Goal: Task Accomplishment & Management: Complete application form

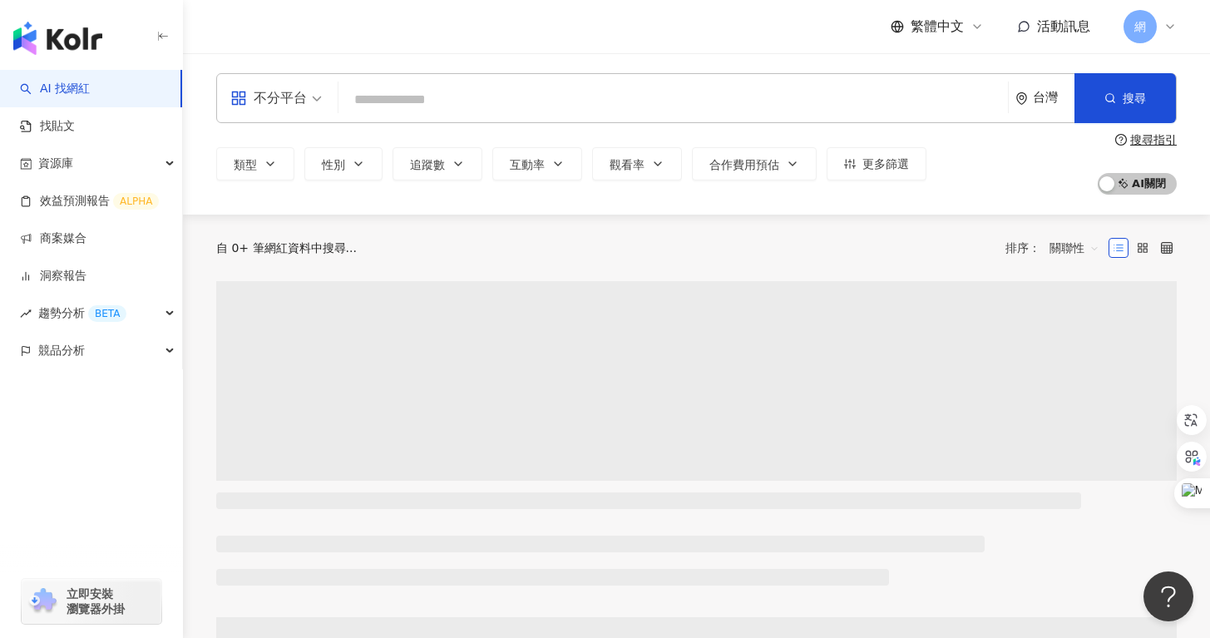
click at [1166, 32] on icon at bounding box center [1170, 26] width 13 height 13
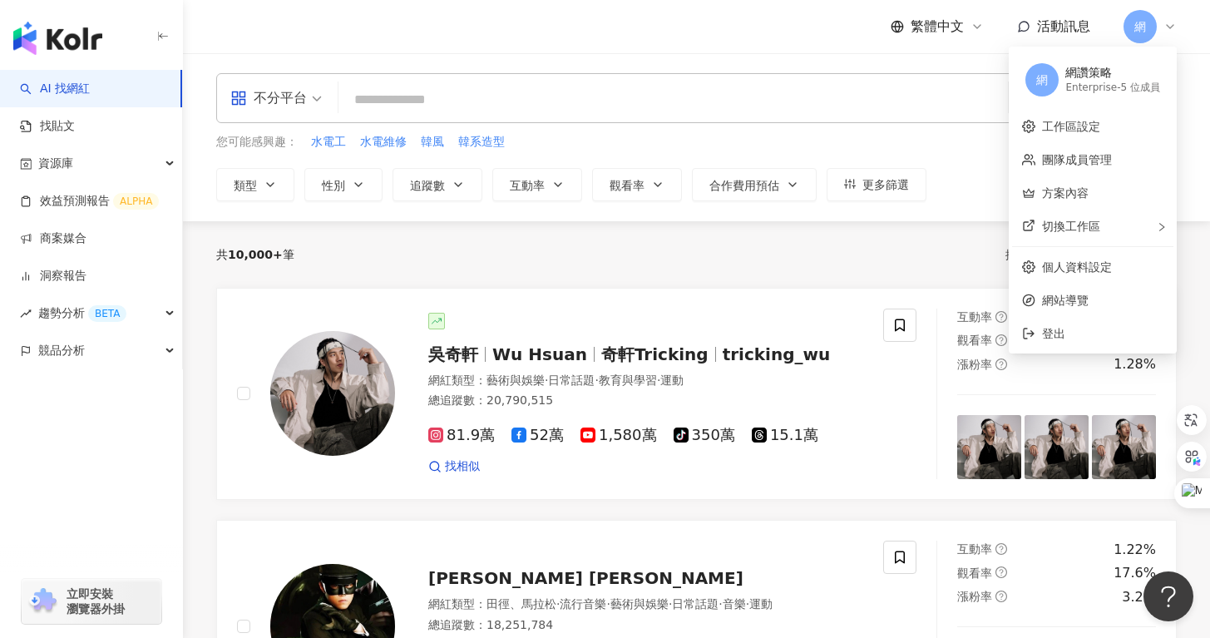
click at [1108, 78] on div "網讚策略" at bounding box center [1112, 73] width 95 height 17
click at [1136, 88] on div "Enterprise - 5 位成員" at bounding box center [1112, 88] width 95 height 14
click at [1036, 71] on span "網" at bounding box center [1042, 80] width 12 height 18
click at [86, 275] on link "洞察報告" at bounding box center [53, 276] width 67 height 17
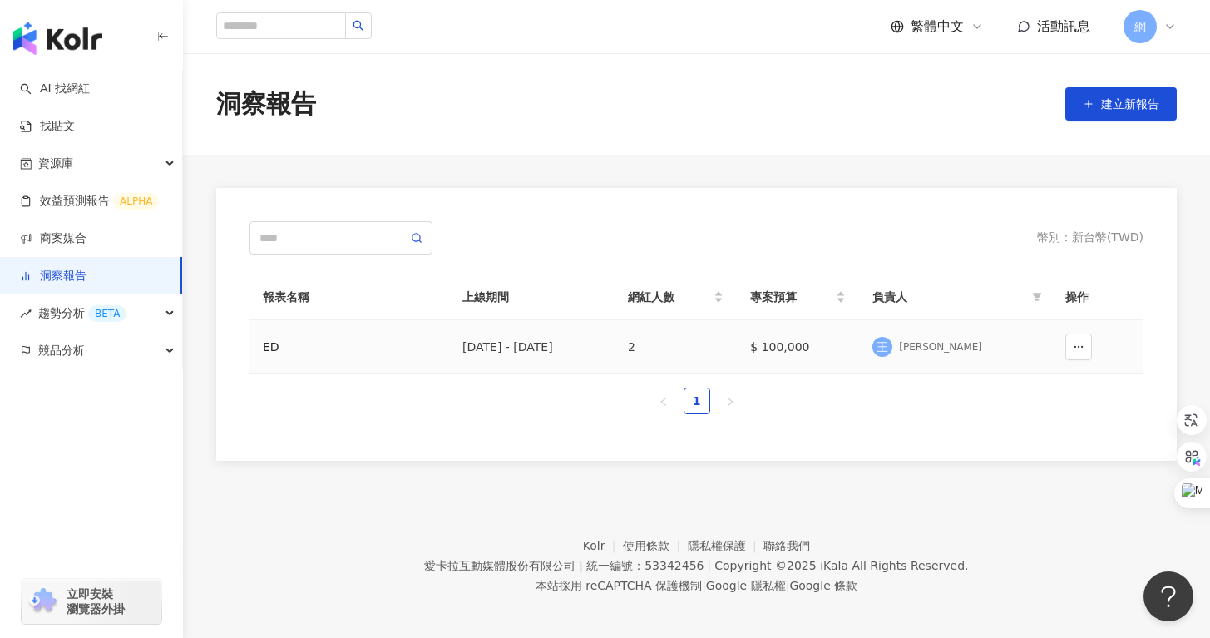
click at [289, 351] on div "ED" at bounding box center [349, 347] width 173 height 18
click at [1132, 101] on span "建立新報告" at bounding box center [1130, 103] width 58 height 13
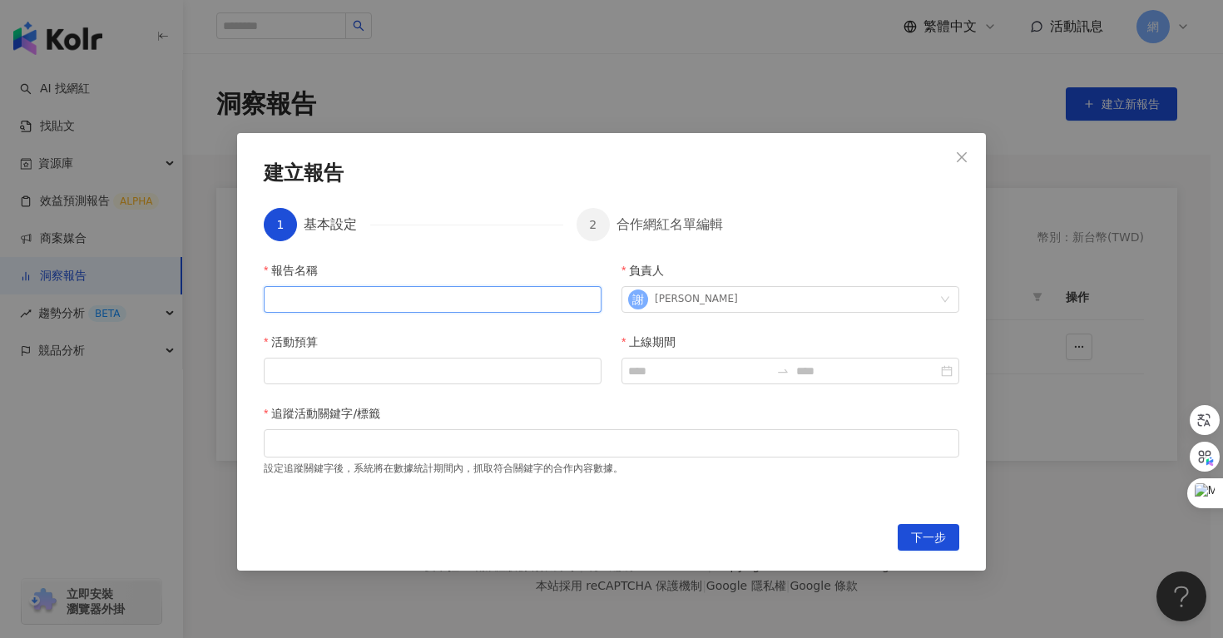
click at [403, 309] on input "報告名稱" at bounding box center [433, 299] width 338 height 27
type input "*****"
click at [426, 366] on input "活動預算" at bounding box center [432, 370] width 336 height 25
click at [749, 188] on div "建立報告 1 基本設定 2 合作網紅名單編輯 報告名稱 ***** 負責人 [PERSON_NAME]綺 活動預算 上線期間 追蹤活動關鍵字/標籤 設定追蹤關…" at bounding box center [611, 351] width 749 height 437
click at [508, 373] on input "活動預算" at bounding box center [432, 370] width 336 height 25
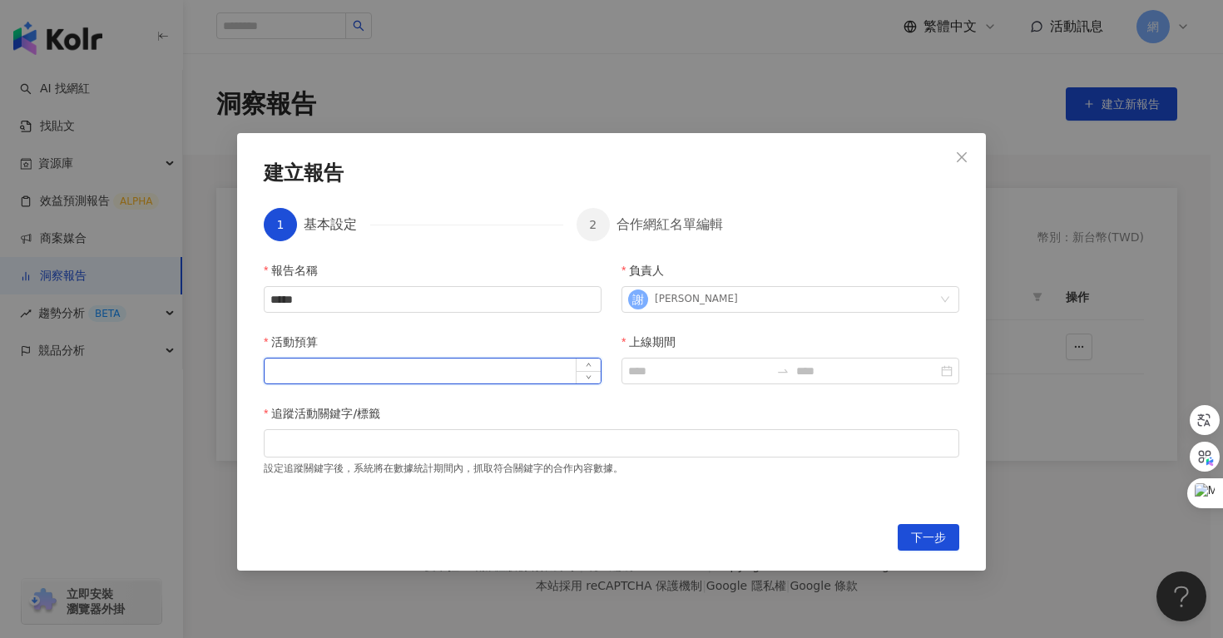
type input "*"
type input "******"
click at [683, 375] on input "上線期間" at bounding box center [698, 371] width 141 height 18
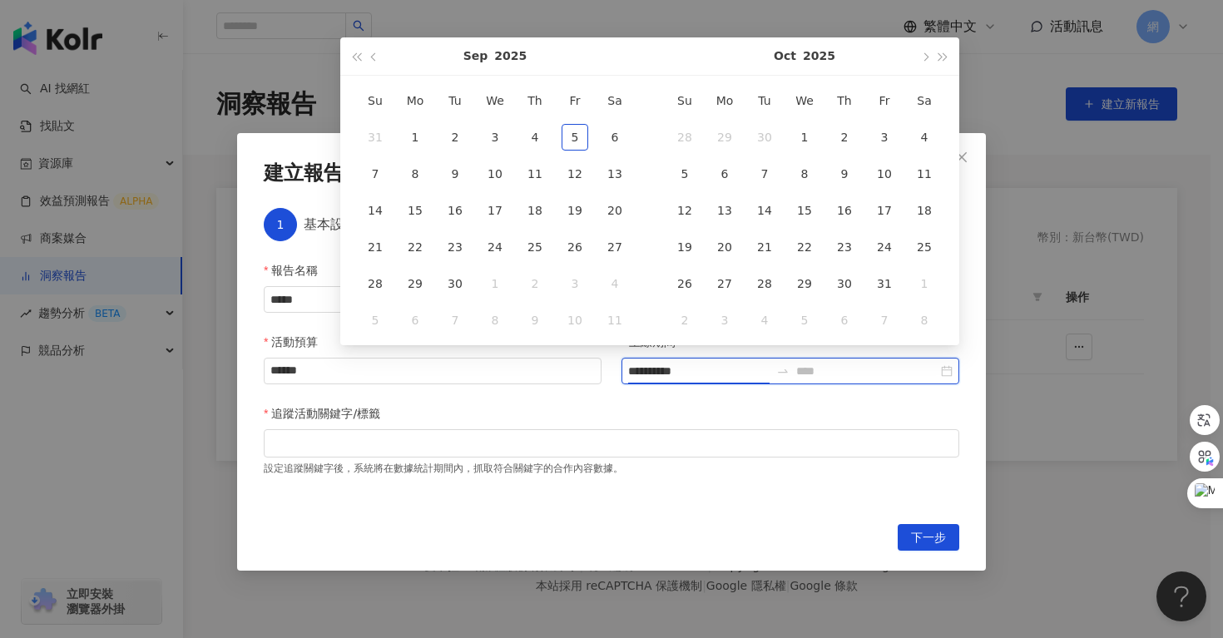
type input "**********"
click at [372, 60] on button "button" at bounding box center [374, 55] width 18 height 37
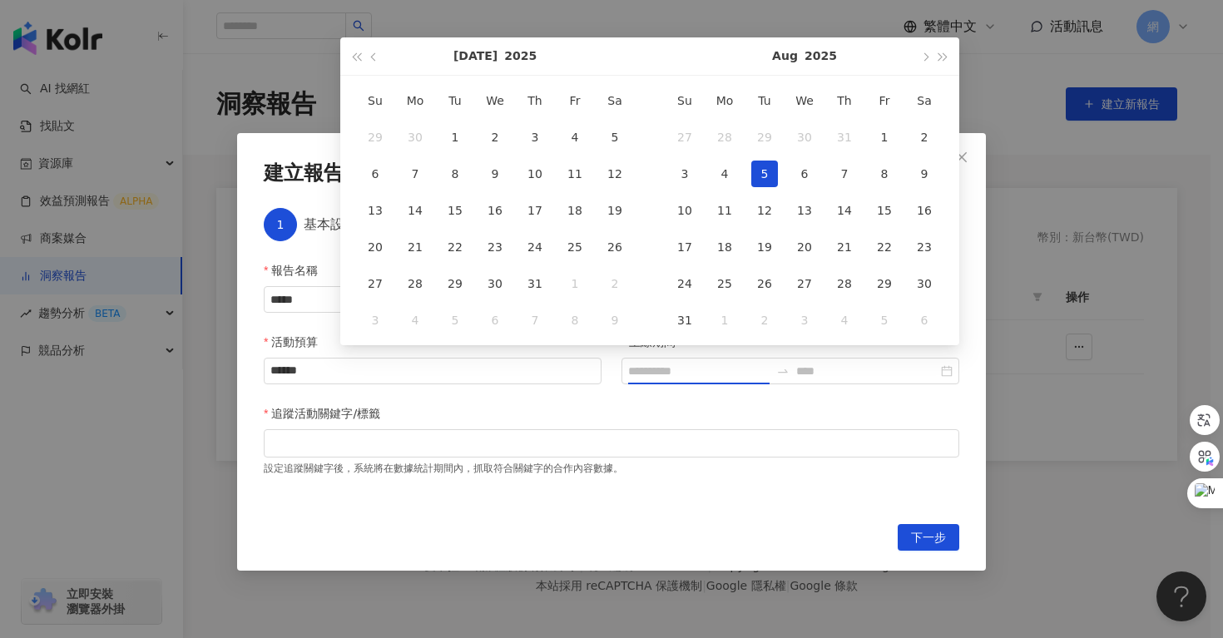
type input "**********"
click at [424, 254] on div "21" at bounding box center [415, 247] width 27 height 27
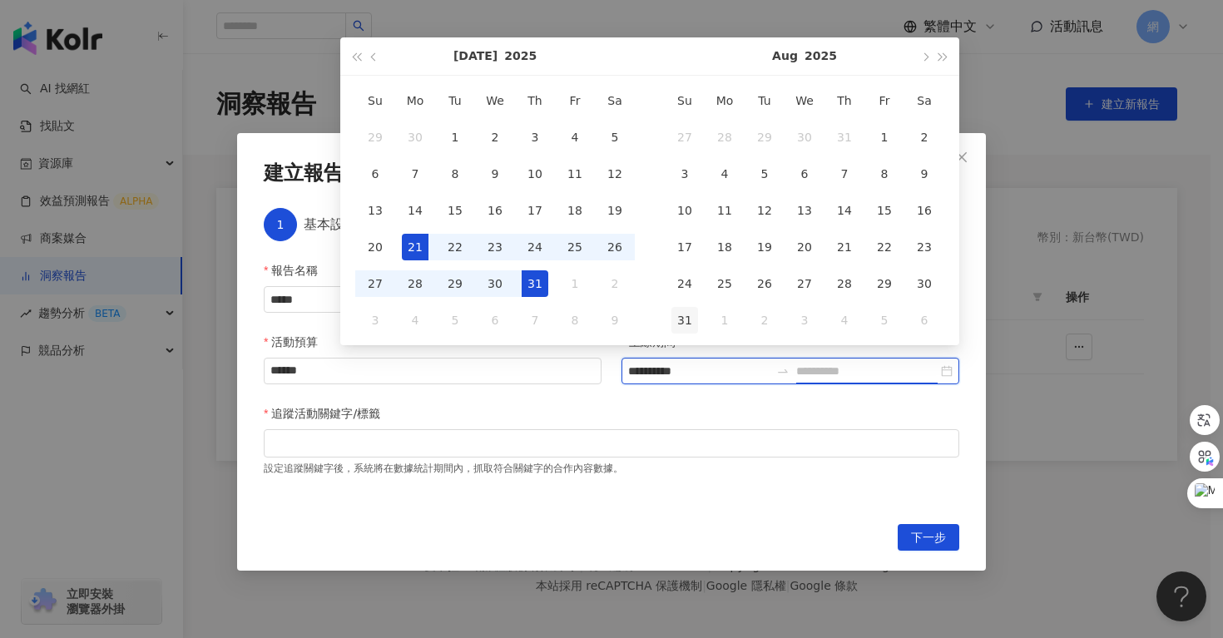
type input "**********"
click at [460, 281] on div "29" at bounding box center [455, 283] width 27 height 27
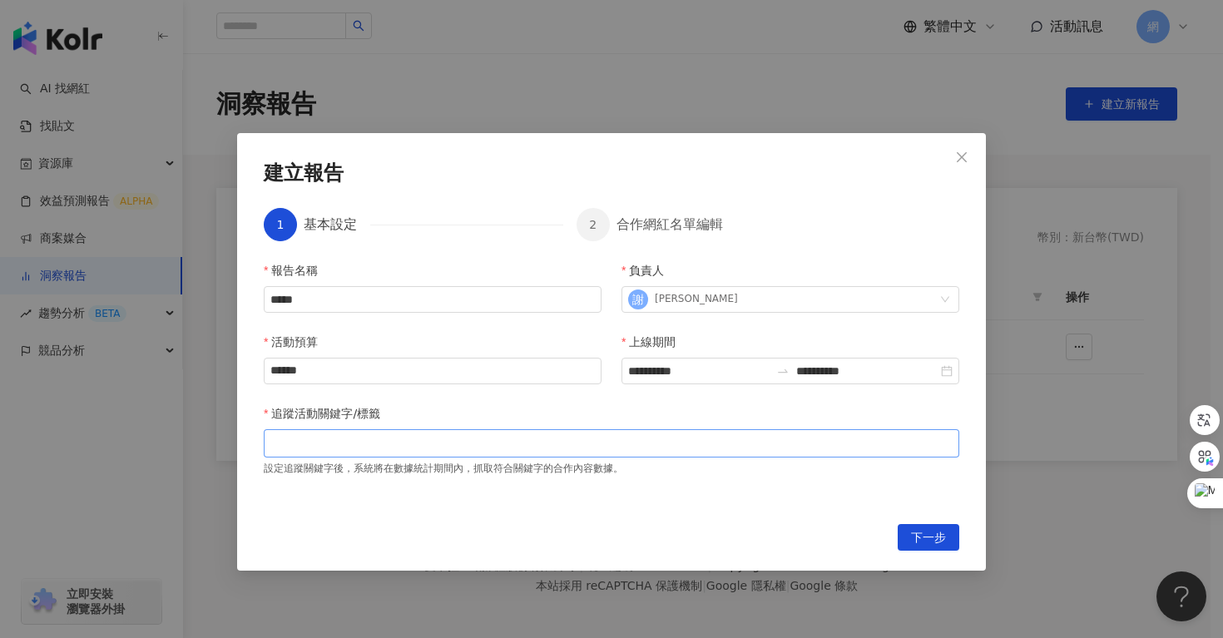
click at [600, 432] on div at bounding box center [611, 443] width 695 height 28
paste input "search"
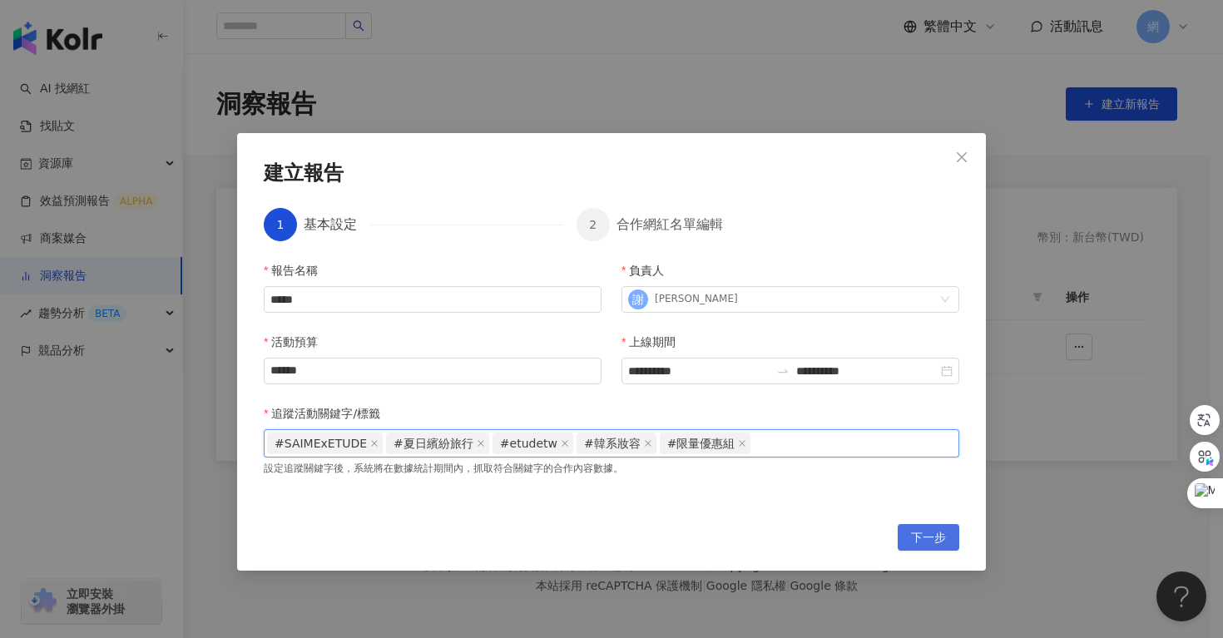
click at [934, 539] on span "下一步" at bounding box center [928, 538] width 35 height 27
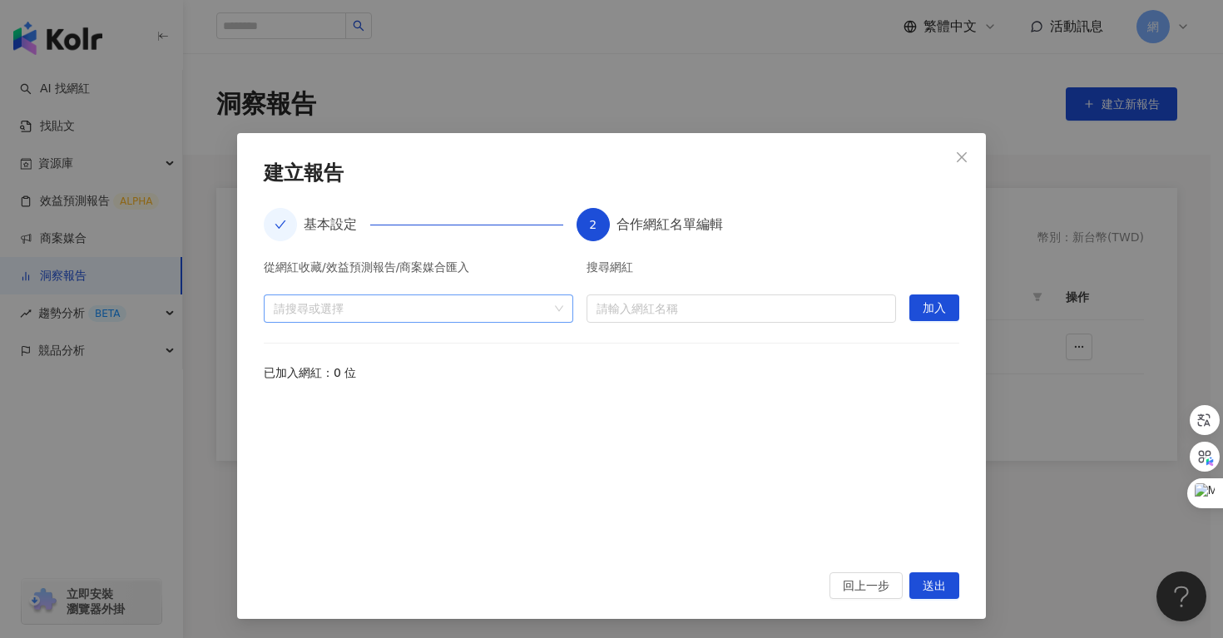
click at [492, 315] on div "請搜尋或選擇" at bounding box center [418, 308] width 309 height 28
click at [527, 262] on div "從網紅收藏/效益預測報告/商案媒合匯入" at bounding box center [418, 271] width 309 height 20
click at [533, 308] on div at bounding box center [409, 308] width 285 height 12
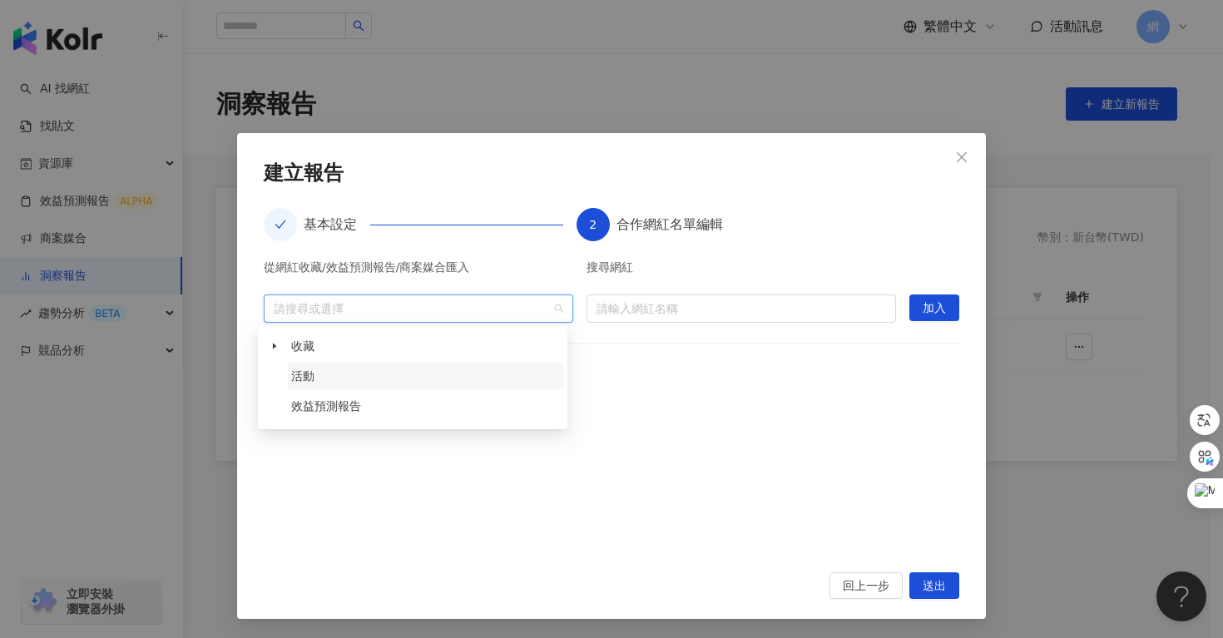
click at [364, 368] on span "活動" at bounding box center [426, 376] width 276 height 27
click at [314, 421] on div "效益預測報告" at bounding box center [412, 408] width 303 height 30
click at [314, 412] on span "效益預測報告" at bounding box center [326, 405] width 70 height 13
click at [338, 343] on span "收藏" at bounding box center [426, 346] width 276 height 27
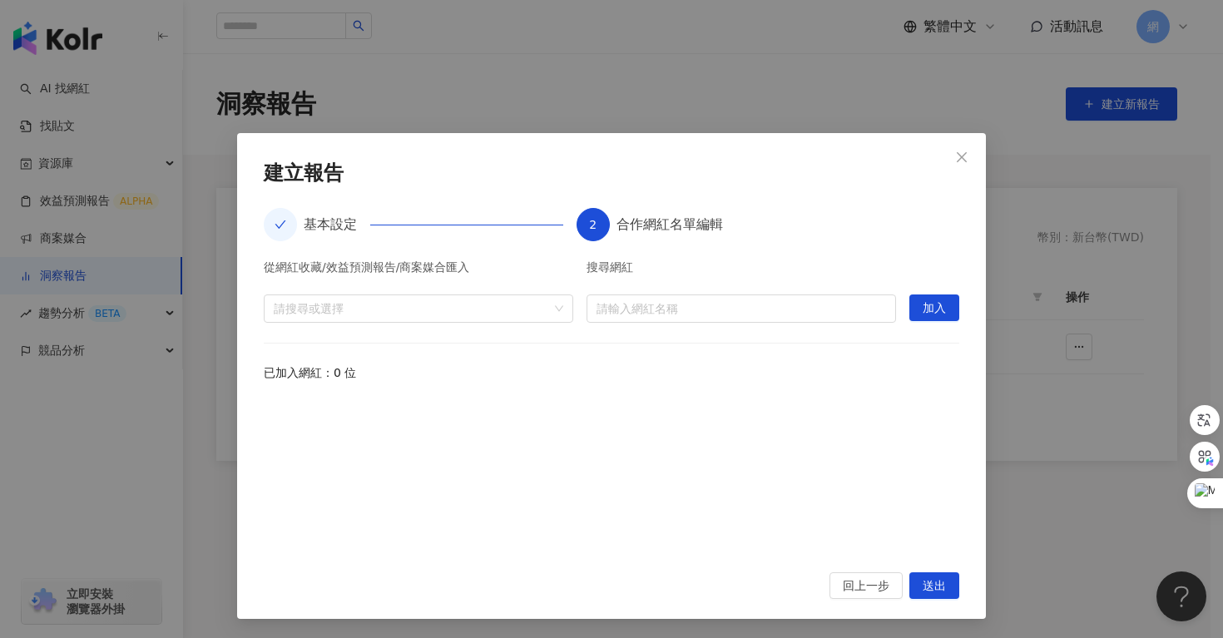
click at [655, 427] on div at bounding box center [611, 475] width 695 height 154
click at [717, 315] on input "search" at bounding box center [740, 308] width 289 height 27
paste input "******"
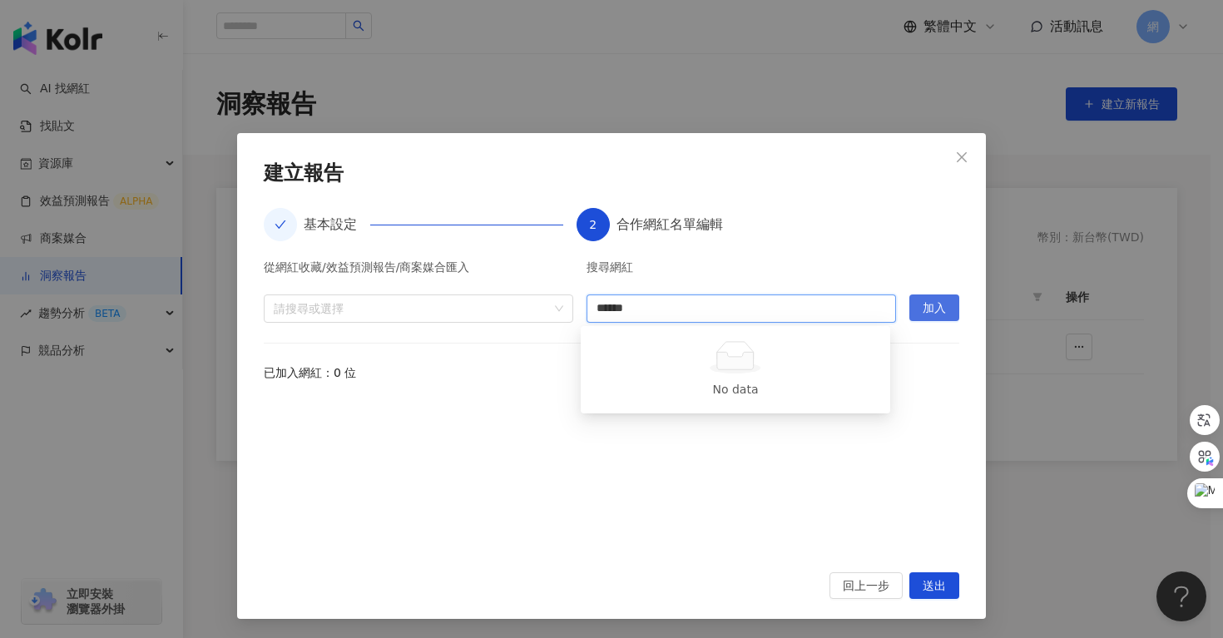
type input "******"
click at [924, 317] on span "加入" at bounding box center [933, 308] width 23 height 27
click at [688, 319] on input "search" at bounding box center [740, 308] width 289 height 27
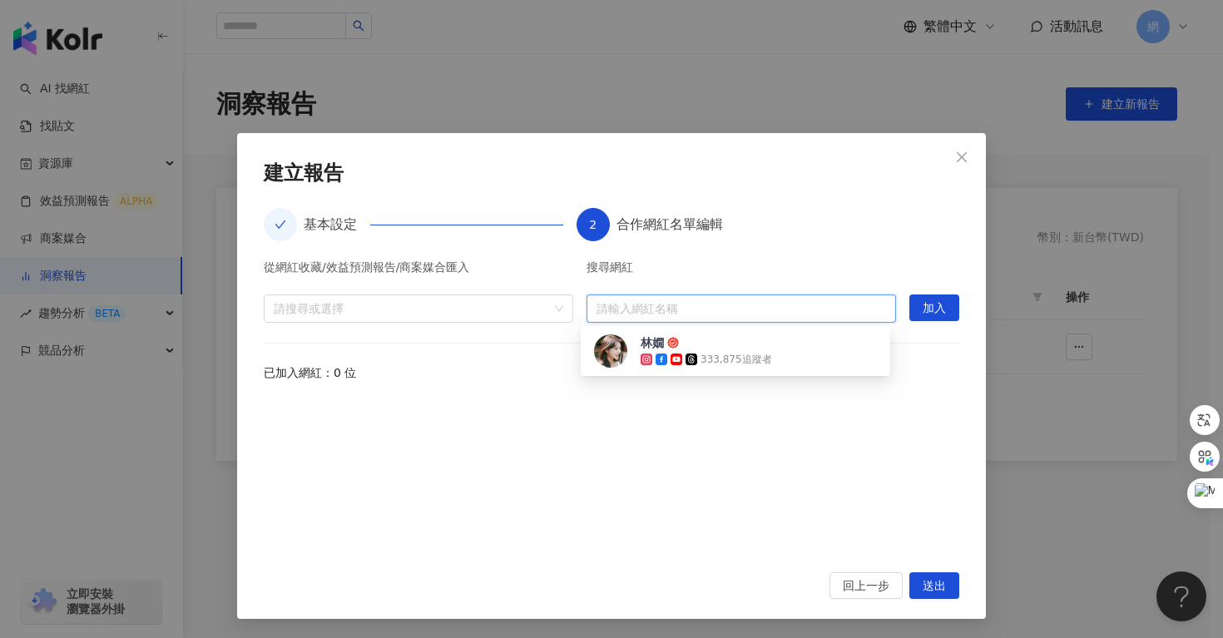
paste input "******"
type input "******"
click at [688, 347] on span "林嫺" at bounding box center [694, 342] width 108 height 17
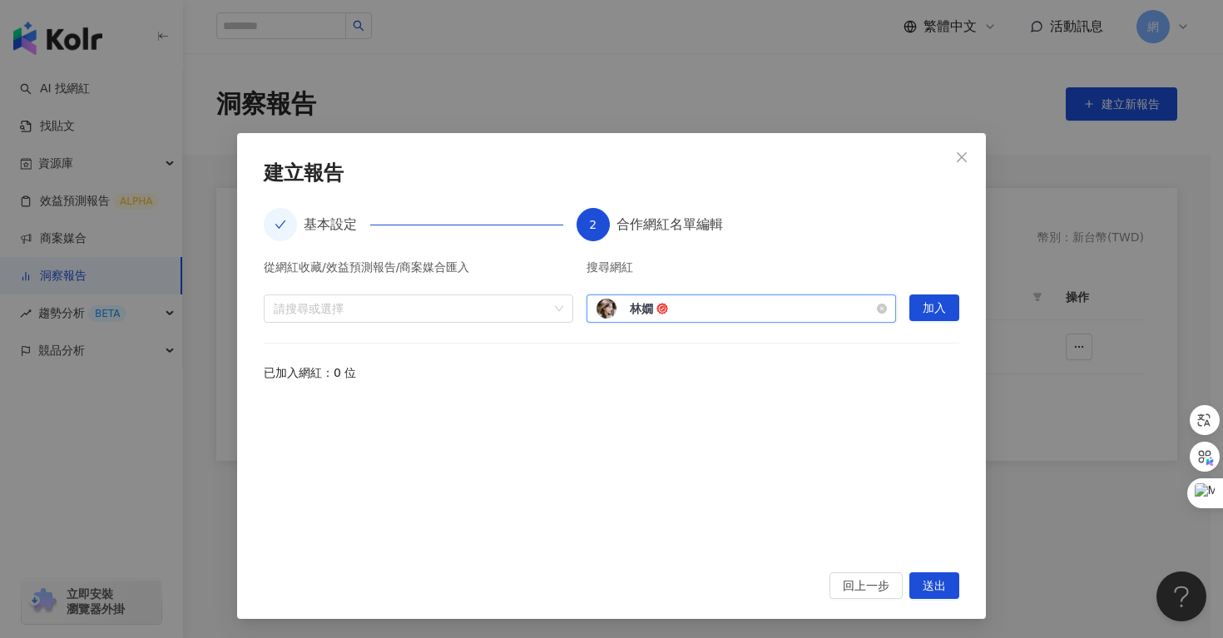
click at [783, 299] on div "[PERSON_NAME] 333,875 追蹤者" at bounding box center [740, 309] width 289 height 20
click at [774, 308] on div "[PERSON_NAME] 333,875 追蹤者" at bounding box center [740, 309] width 289 height 20
click at [867, 467] on div at bounding box center [611, 475] width 695 height 154
click at [926, 313] on span "加入" at bounding box center [933, 308] width 23 height 27
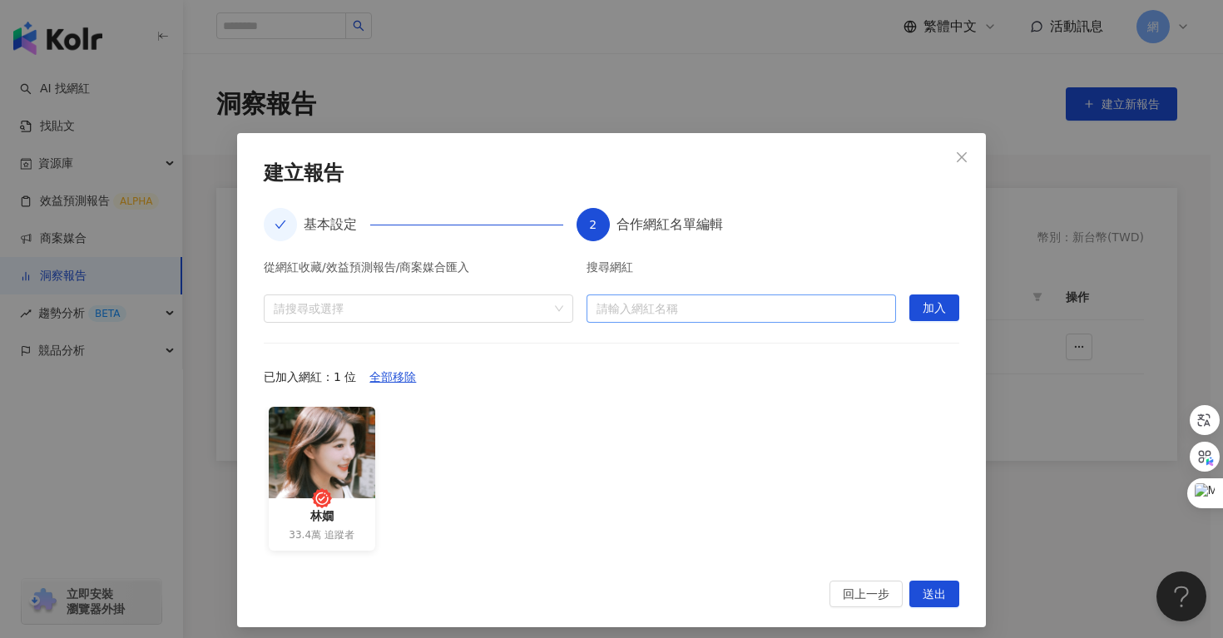
click at [814, 309] on input "search" at bounding box center [740, 308] width 289 height 27
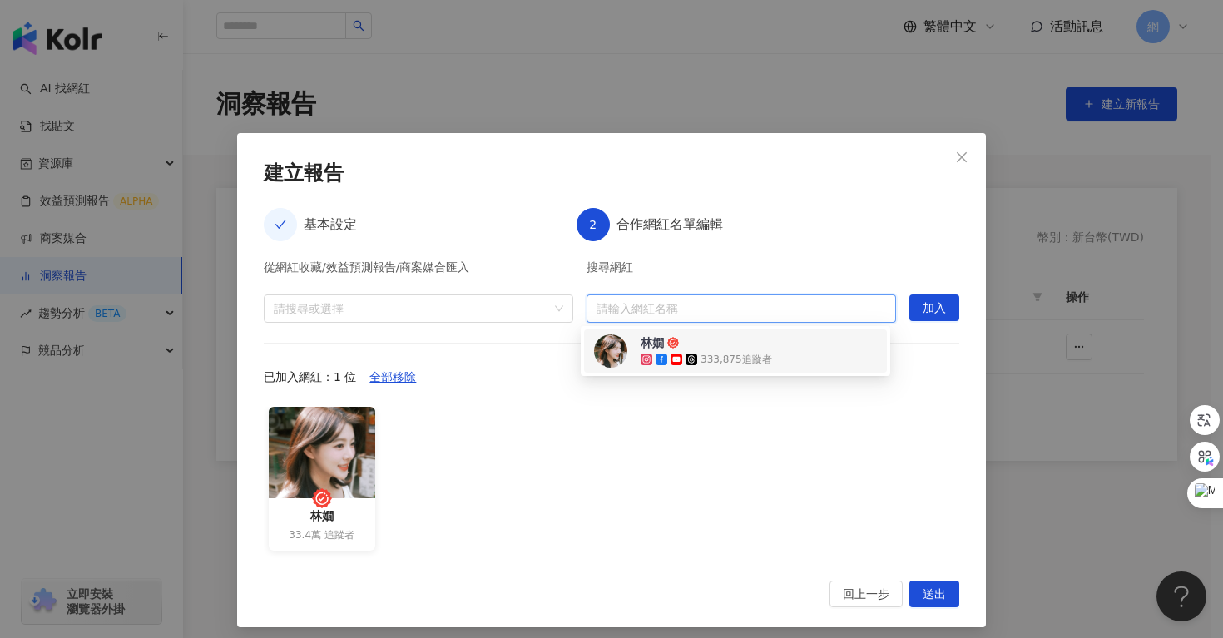
paste input "********"
type input "********"
click at [703, 383] on div "已加入網紅：1 位 全部移除" at bounding box center [611, 376] width 695 height 27
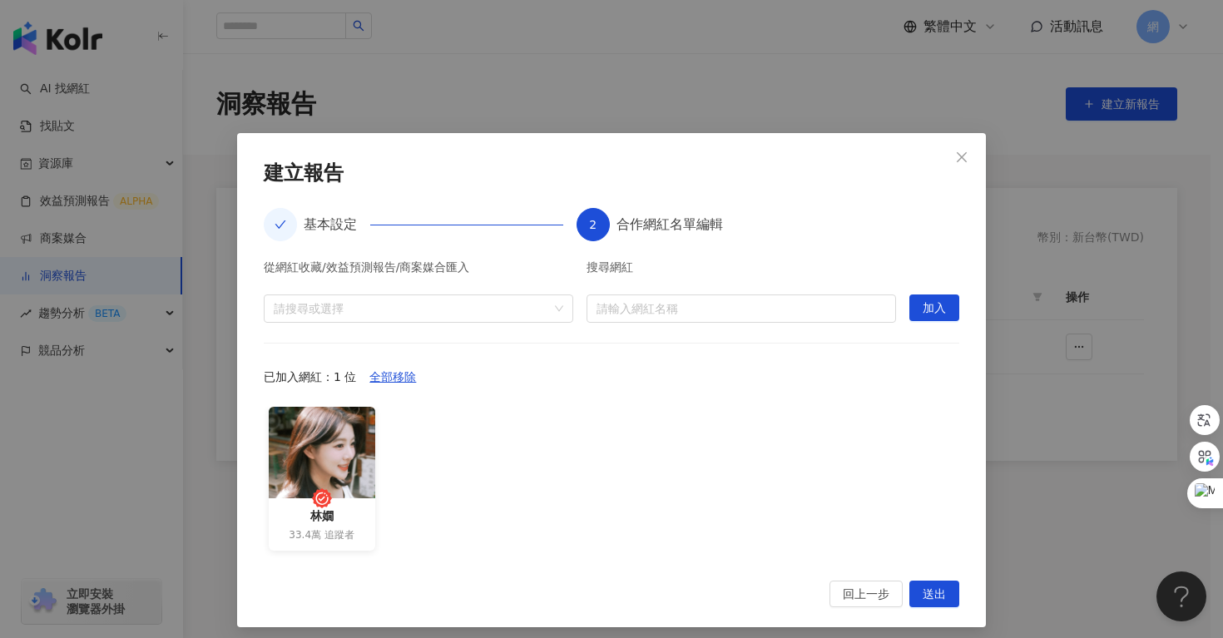
click at [707, 363] on div "已加入網紅：1 位 全部移除" at bounding box center [611, 376] width 695 height 27
click at [712, 309] on input "search" at bounding box center [740, 308] width 289 height 27
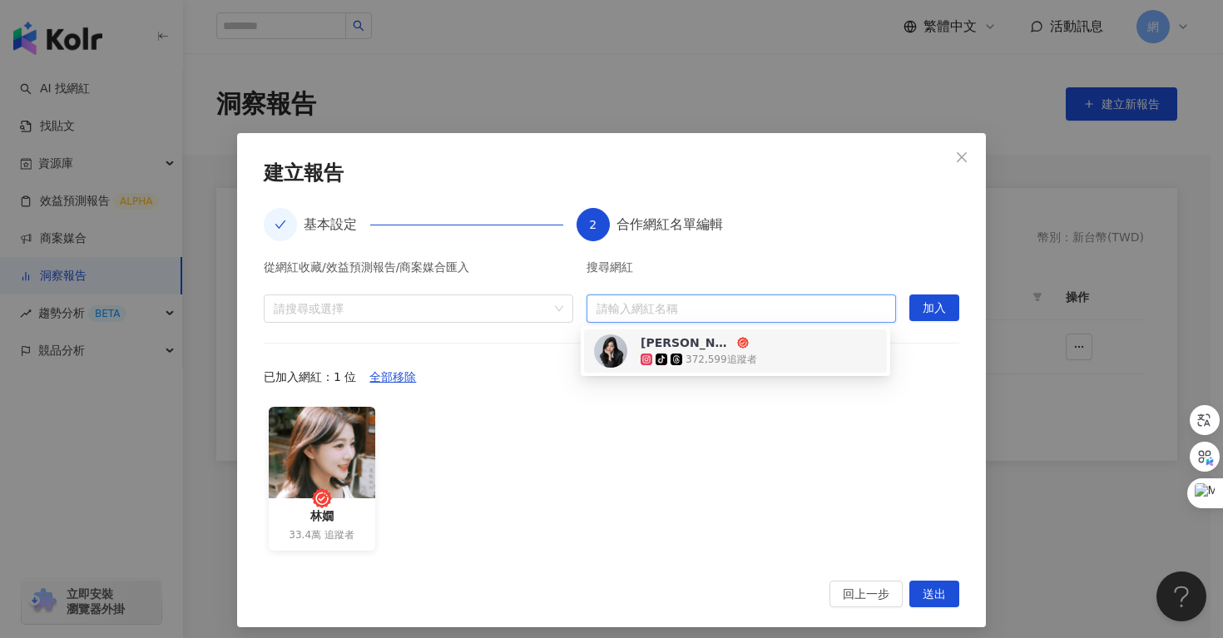
click at [699, 345] on div "[PERSON_NAME] [PERSON_NAME]" at bounding box center [686, 342] width 93 height 17
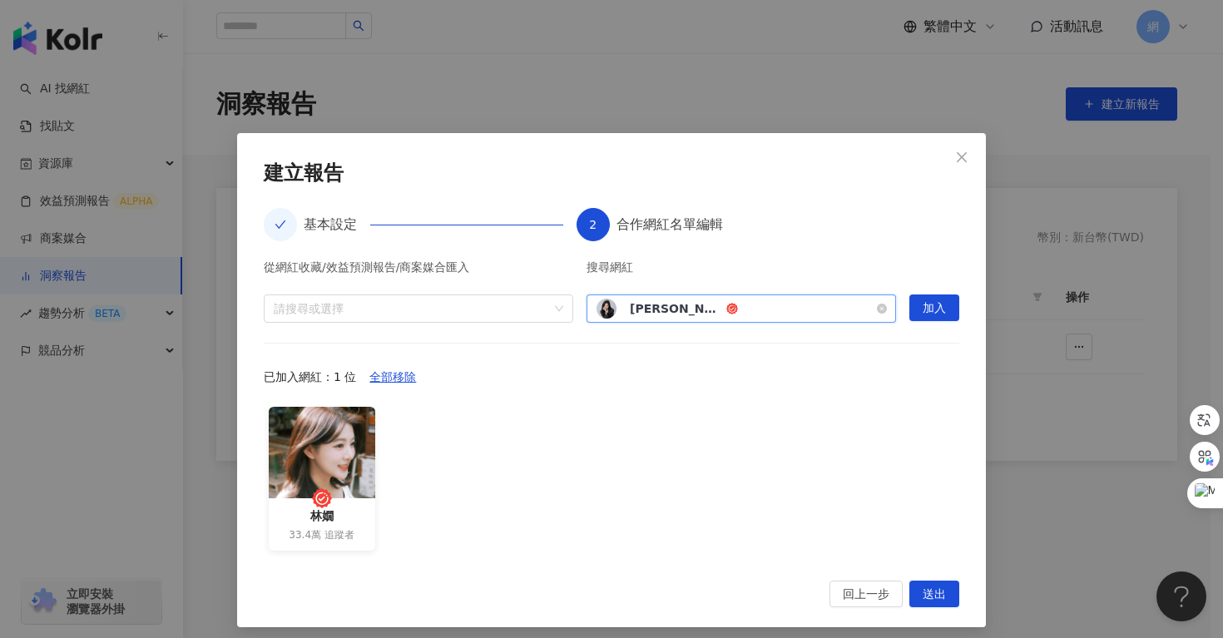
click at [783, 305] on div "[PERSON_NAME] [PERSON_NAME] tiktok-icon 372,599 追蹤者" at bounding box center [740, 309] width 289 height 20
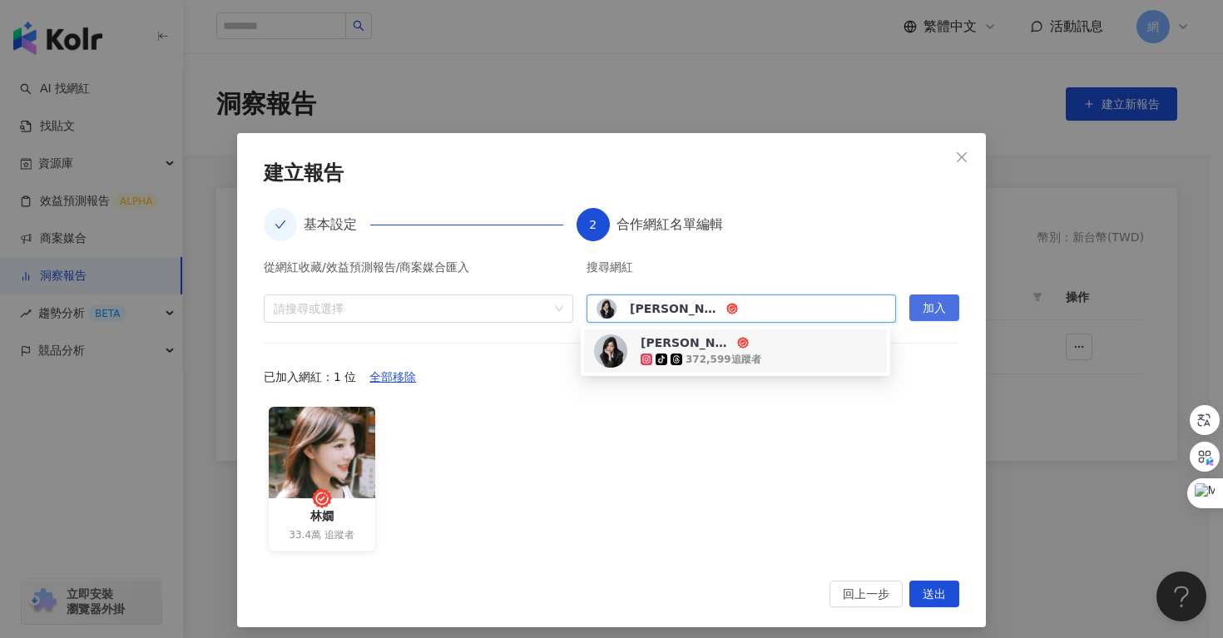
click at [929, 309] on span "加入" at bounding box center [933, 308] width 23 height 27
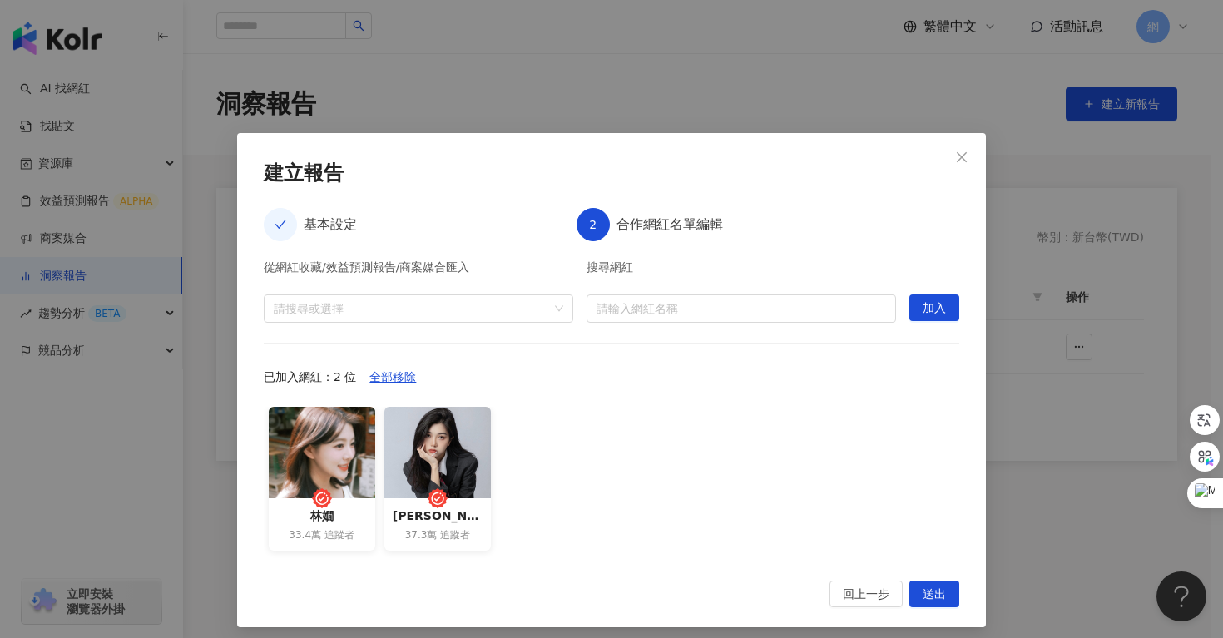
click at [817, 511] on div "[PERSON_NAME] 33.4萬 追蹤者 [PERSON_NAME] [PERSON_NAME] 37.3萬 追蹤者" at bounding box center [611, 484] width 695 height 154
click at [925, 595] on span "送出" at bounding box center [933, 594] width 23 height 27
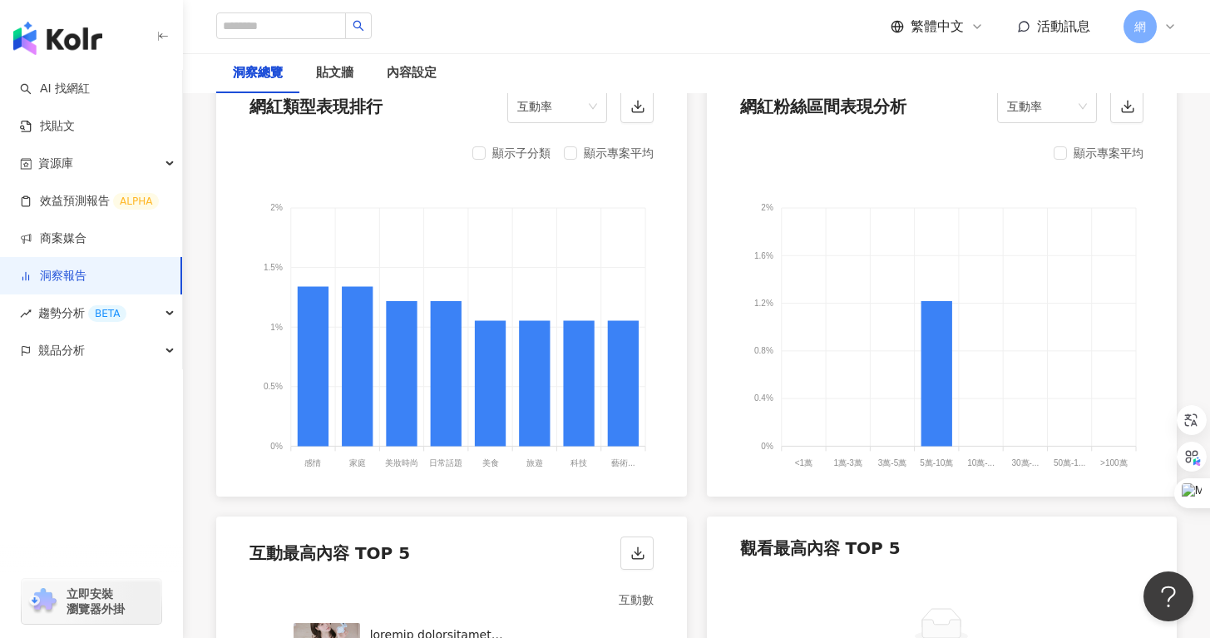
scroll to position [1817, 0]
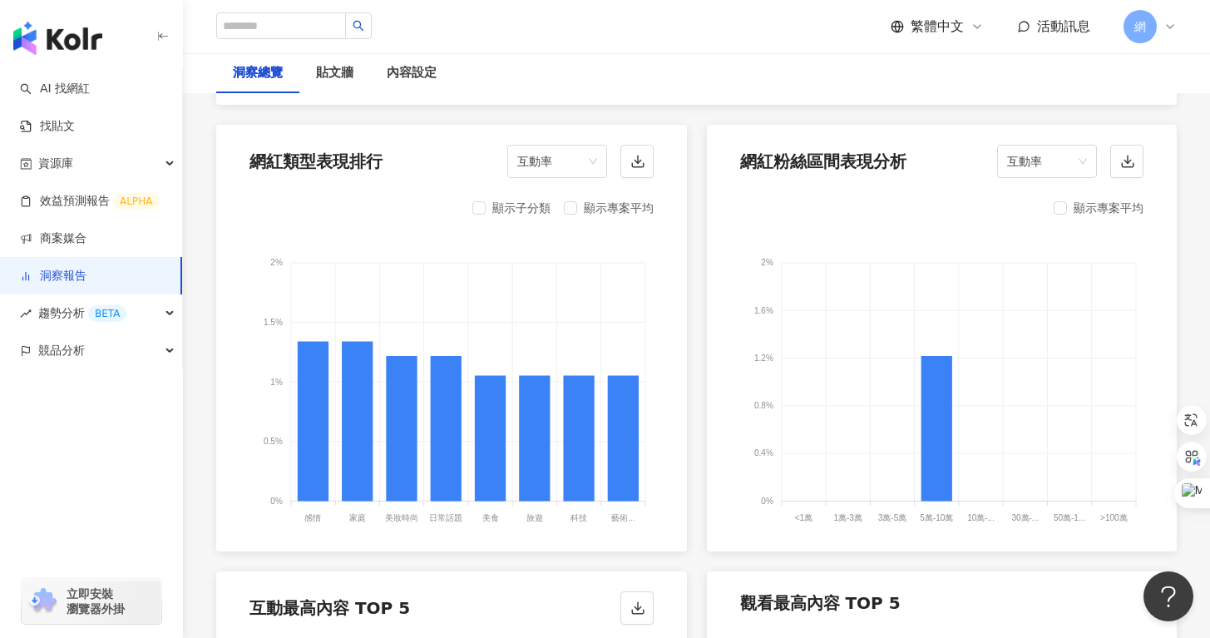
click at [487, 198] on div "顯示子分類" at bounding box center [511, 208] width 78 height 20
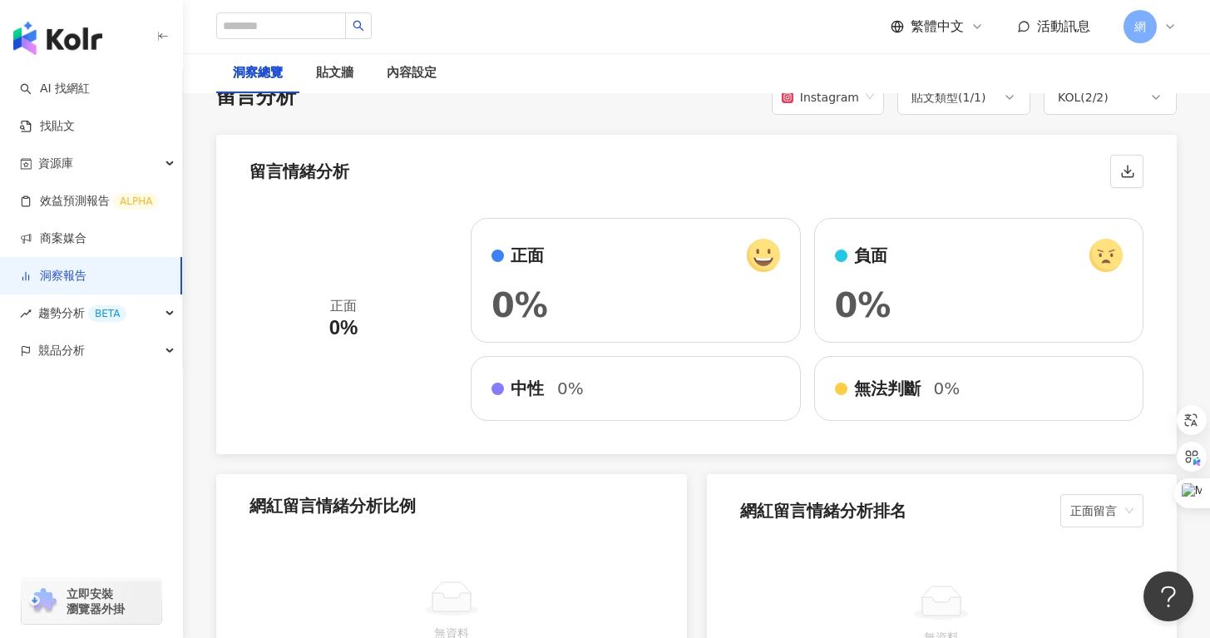
scroll to position [2538, 0]
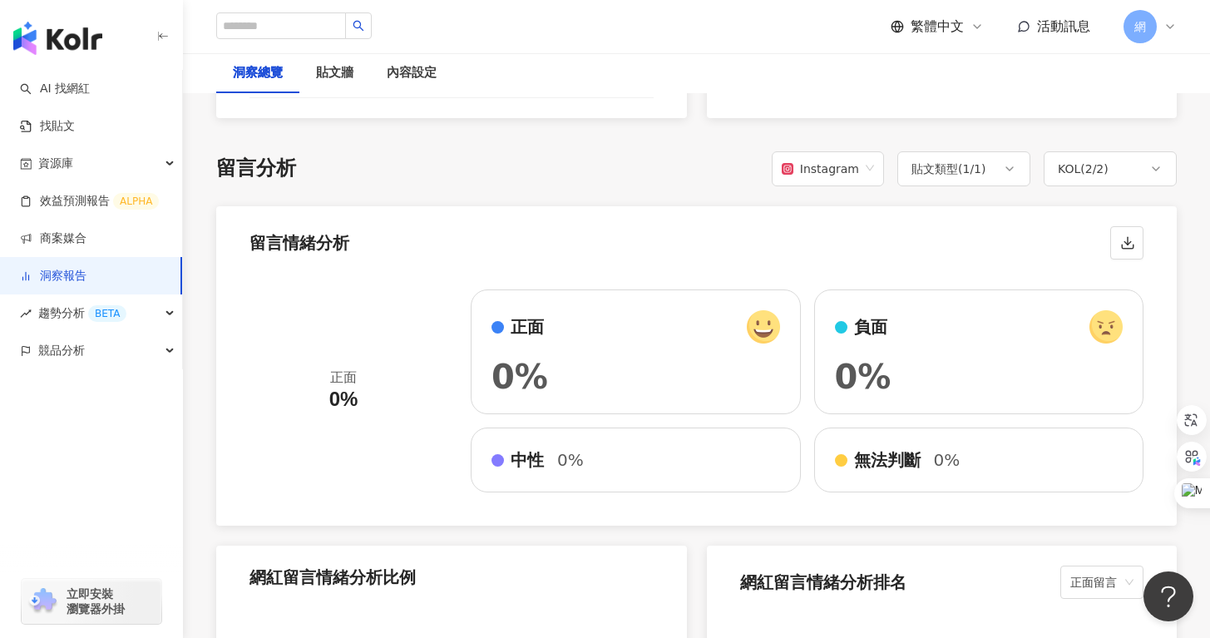
click at [867, 269] on div "正面 0% 正面 0% 負面 0% 中性 0% 無法判斷 0%" at bounding box center [696, 397] width 961 height 256
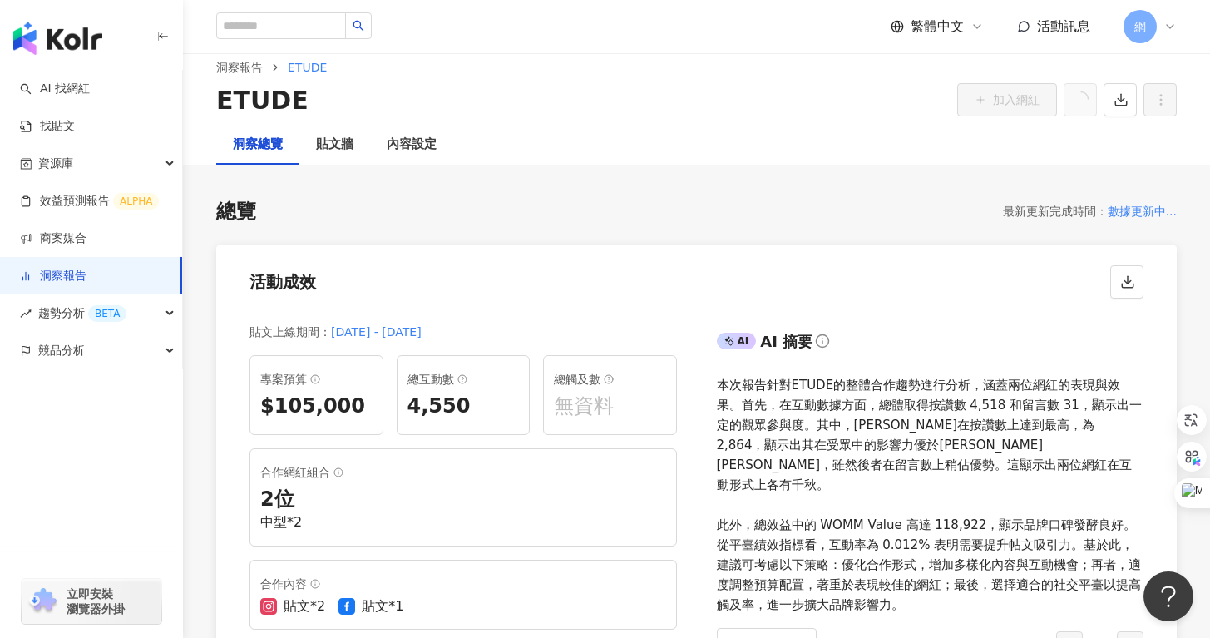
scroll to position [0, 0]
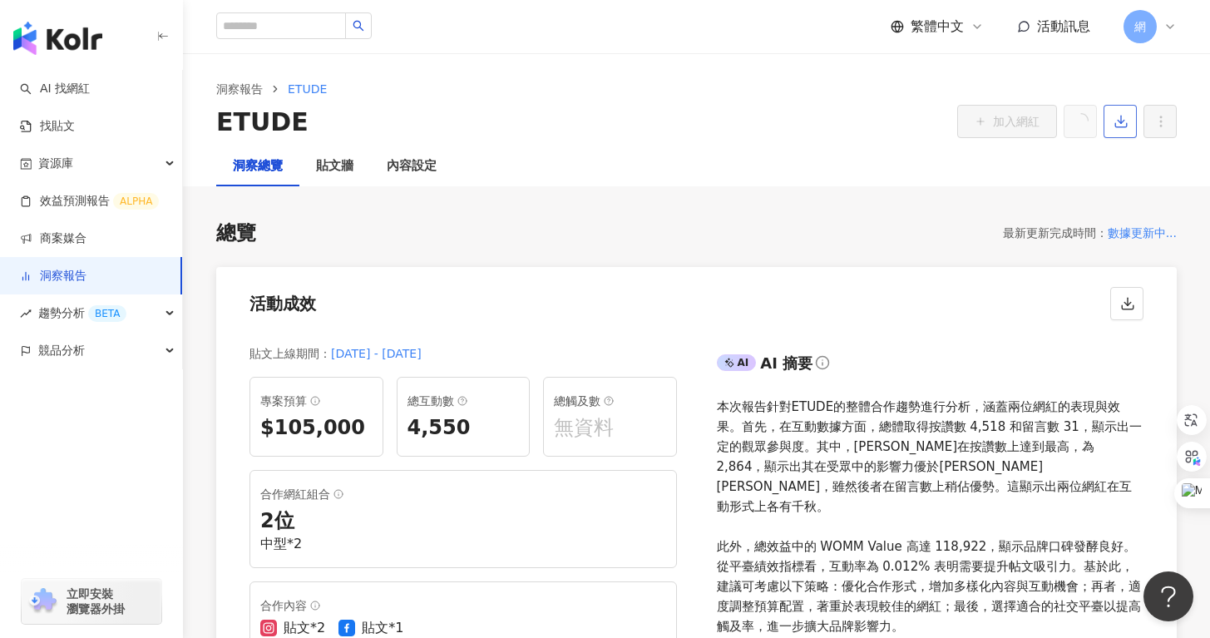
click at [1122, 121] on icon "button" at bounding box center [1121, 121] width 15 height 15
click at [1133, 156] on span "匯出 PPT" at bounding box center [1146, 161] width 58 height 18
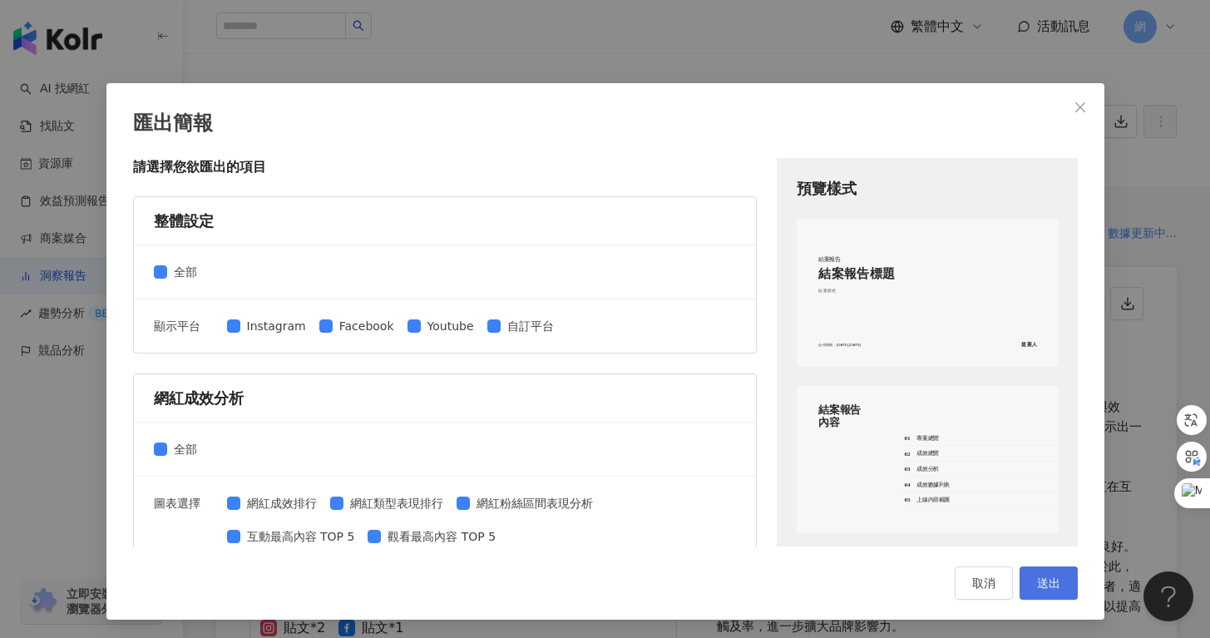
click at [1044, 582] on span "送出" at bounding box center [1048, 582] width 23 height 13
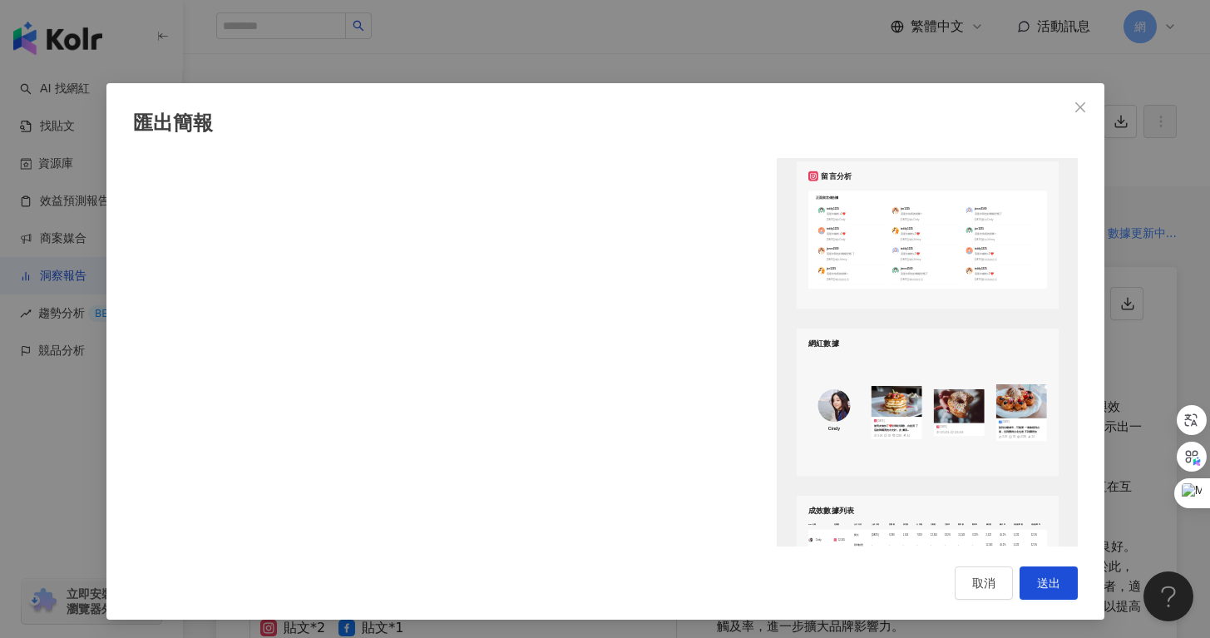
scroll to position [2182, 0]
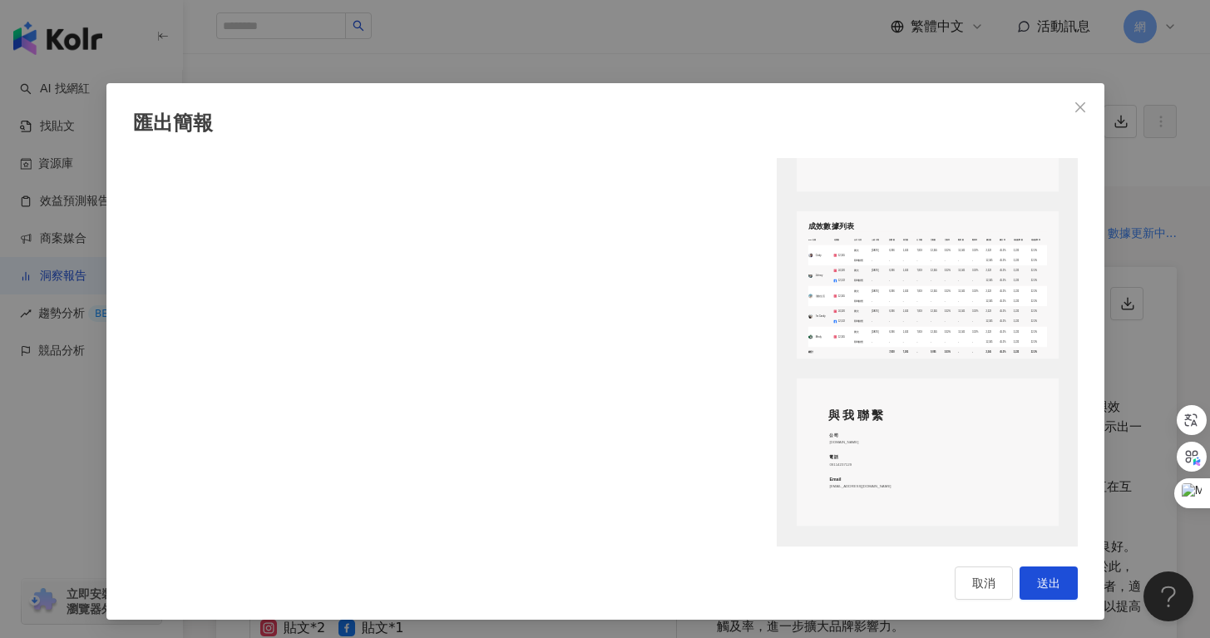
click at [1048, 565] on div "匯出簡報 請選擇您欲匯出的項目 整體設定 全部 顯示平台 Instagram Facebook Youtube 自訂平台 網紅成效分析 全部 圖表選擇 網紅成…" at bounding box center [605, 351] width 998 height 536
click at [1050, 571] on button "送出" at bounding box center [1049, 582] width 58 height 33
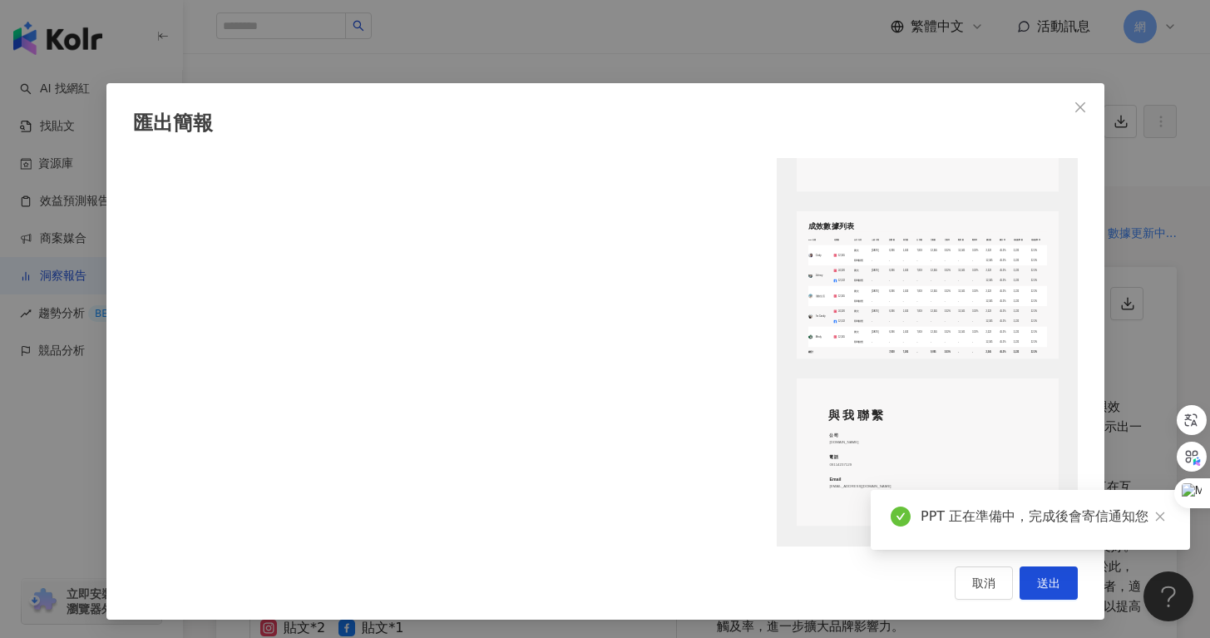
scroll to position [1, 0]
click at [809, 384] on div "與我聯繫 公司 [DOMAIN_NAME] 電話 09114237129 Email [EMAIL_ADDRESS][DOMAIN_NAME]" at bounding box center [928, 451] width 262 height 147
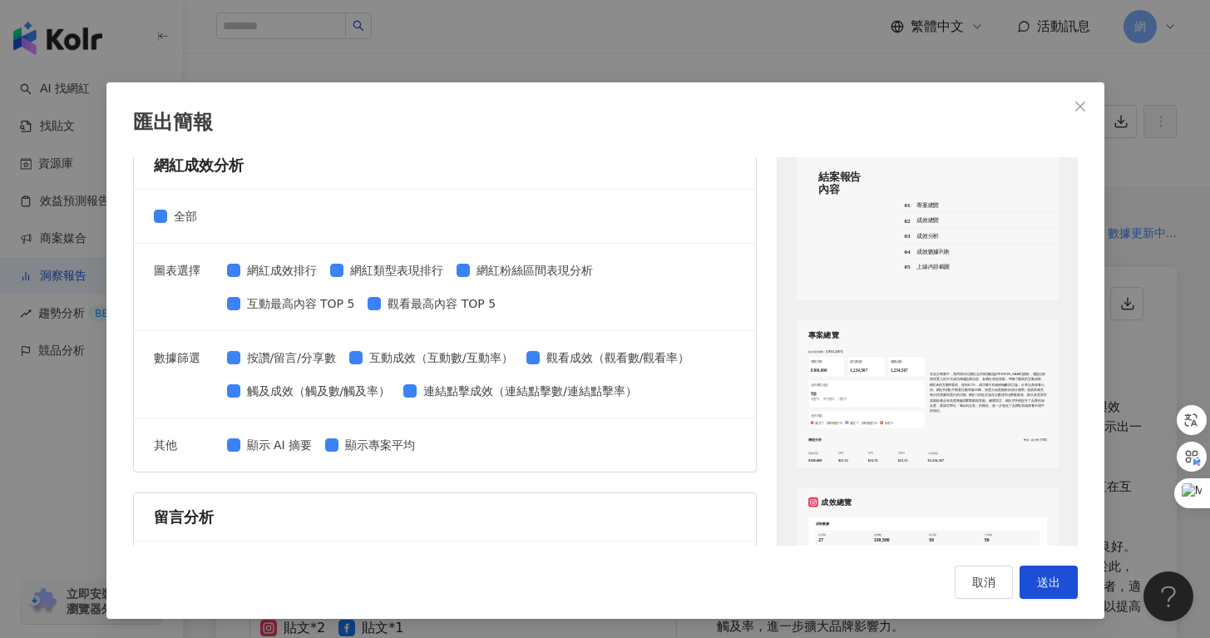
scroll to position [0, 0]
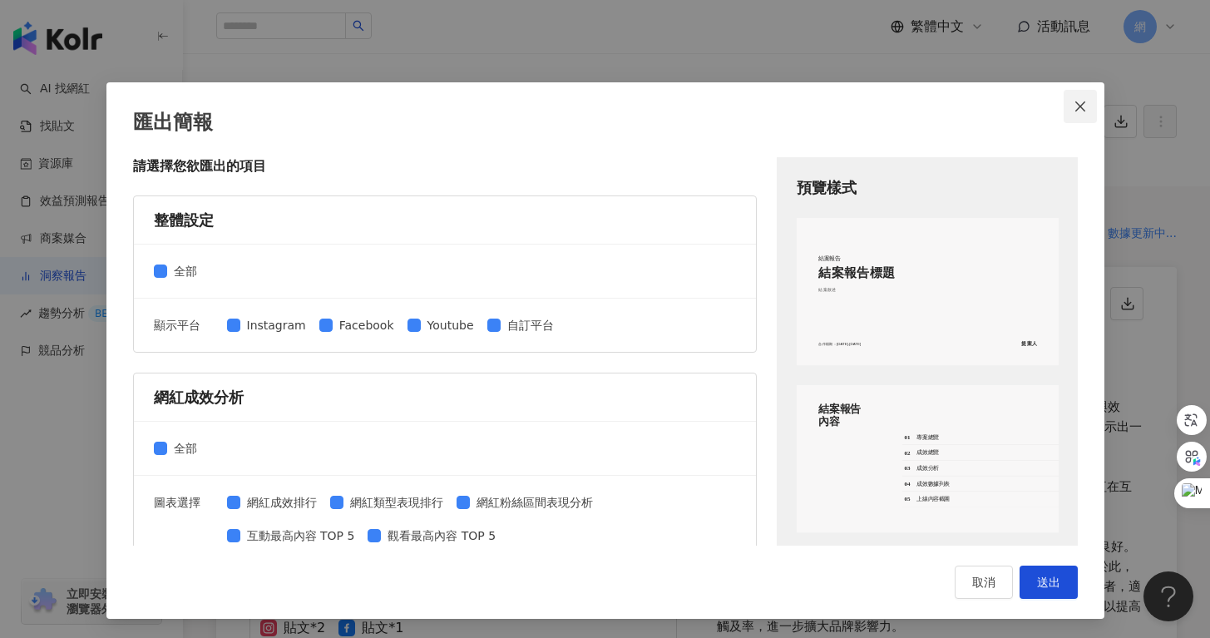
click at [1074, 105] on icon "close" at bounding box center [1080, 106] width 13 height 13
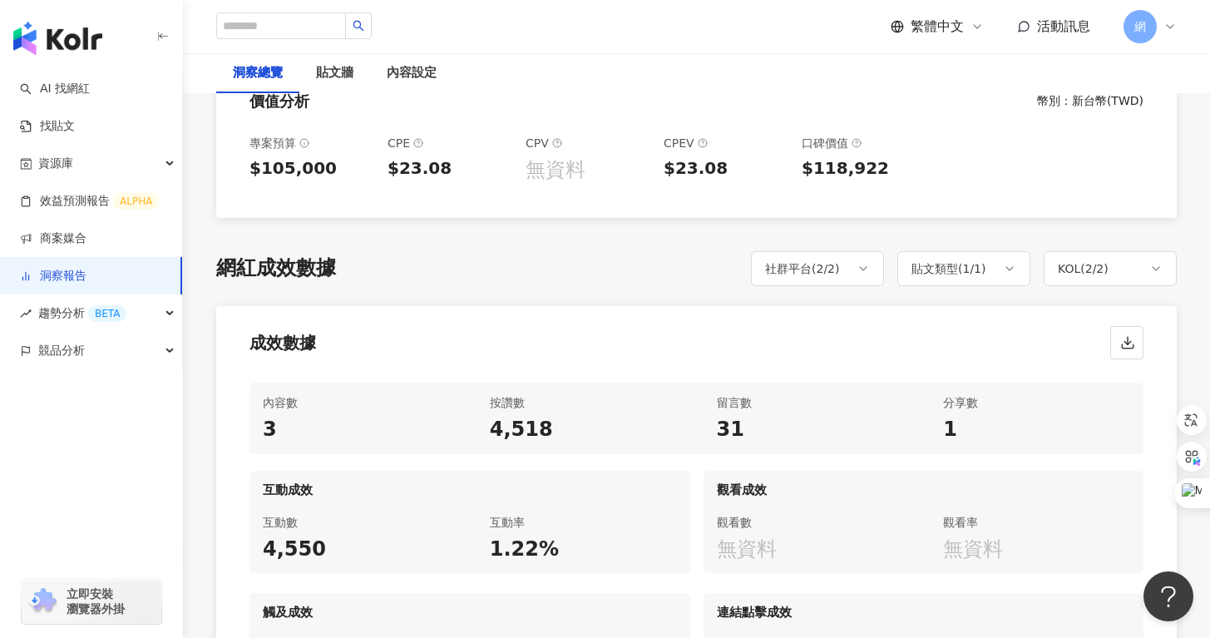
scroll to position [753, 0]
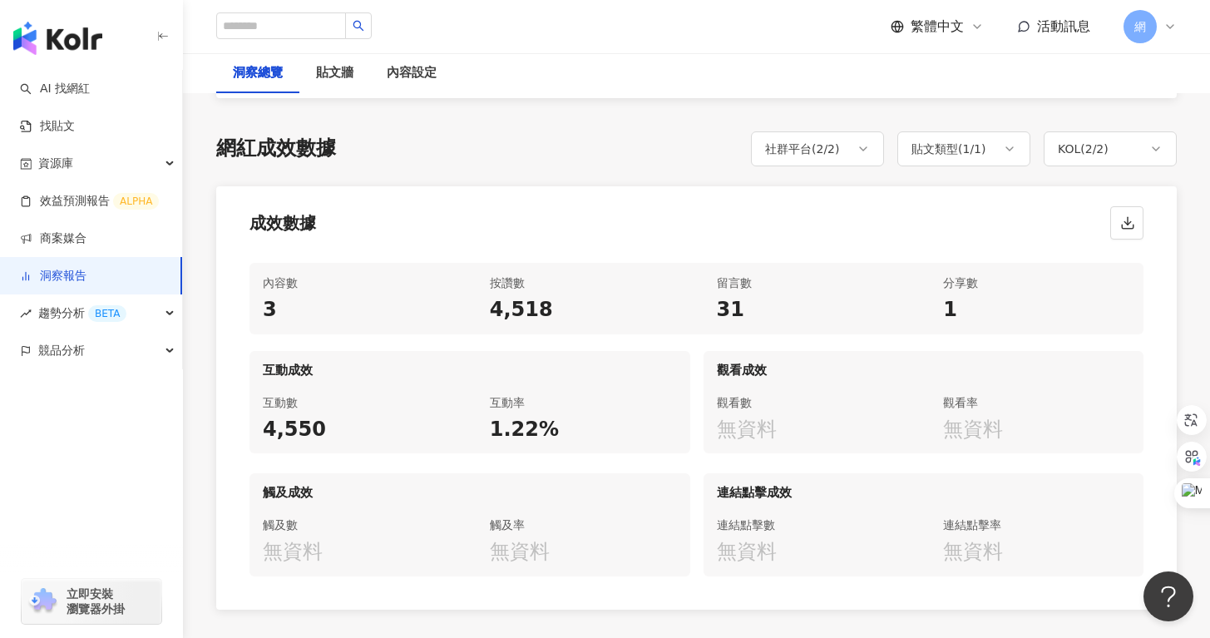
click at [739, 226] on div "成效數據" at bounding box center [696, 217] width 961 height 63
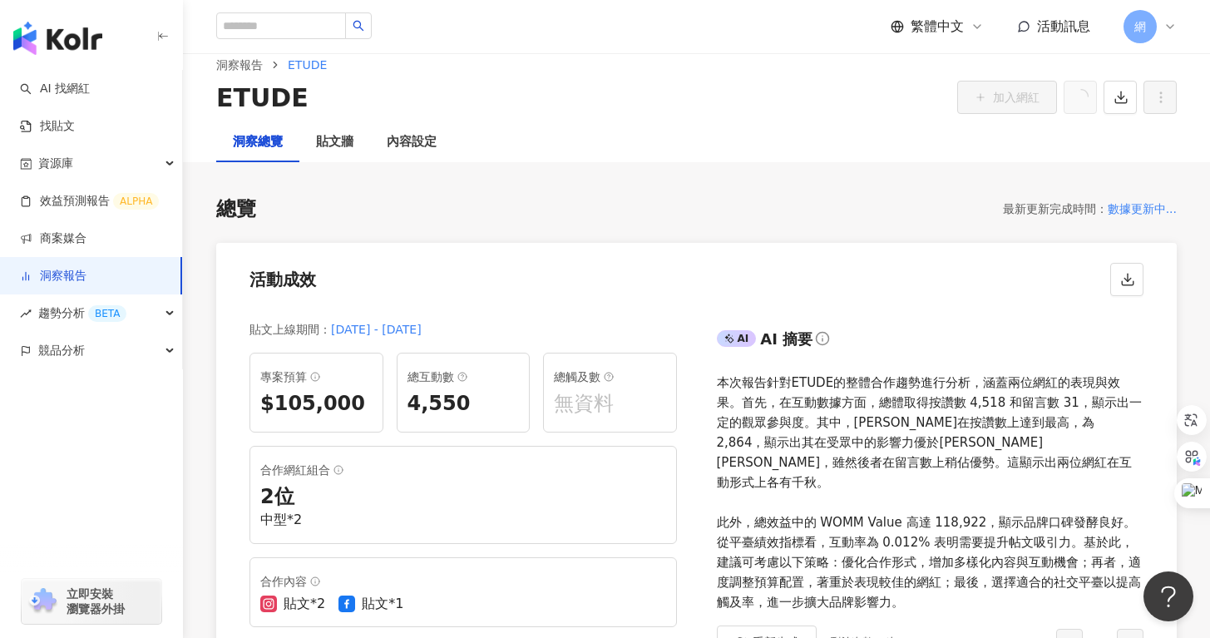
scroll to position [0, 0]
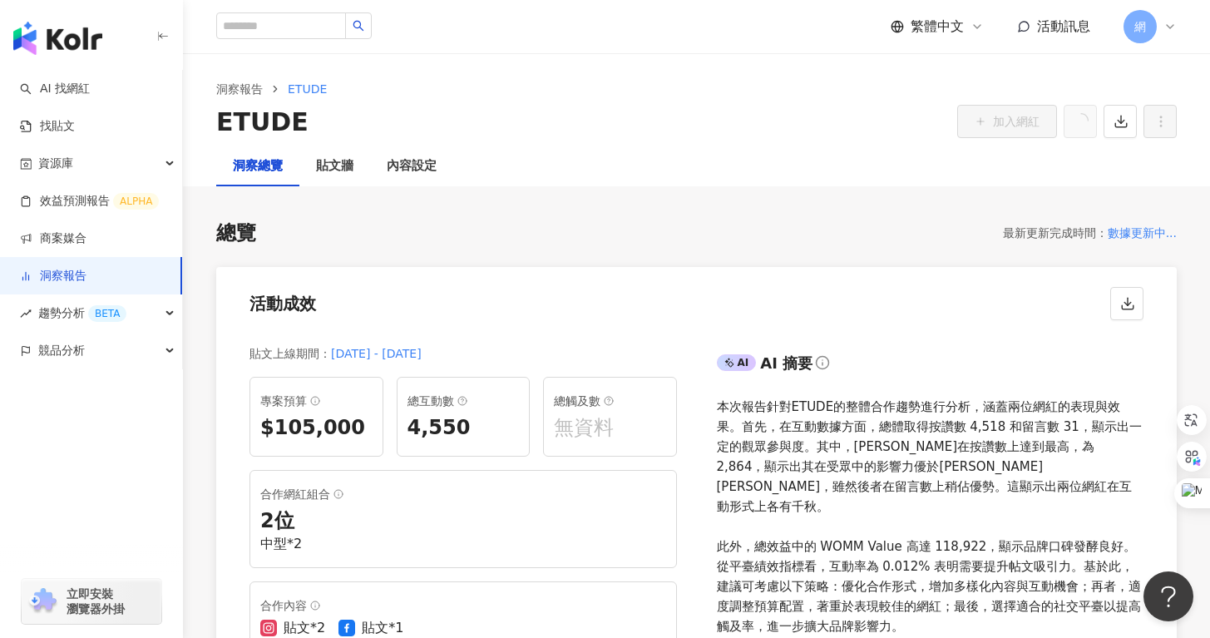
click at [1114, 180] on div "洞察總覽 貼文牆 內容設定" at bounding box center [696, 166] width 1027 height 40
click at [1115, 185] on div "洞察總覽 貼文牆 內容設定" at bounding box center [696, 166] width 1027 height 40
click at [934, 338] on div "AI AI 摘要 本次報告針對ETUDE的整體合作趨勢進行分析，涵蓋兩位網紅的表現與效果。首先，在互動數據方面，總體取得按讚數 4,518 和留言數 31，顯…" at bounding box center [937, 516] width 481 height 373
click at [768, 184] on div "洞察總覽 貼文牆 內容設定" at bounding box center [696, 166] width 1027 height 40
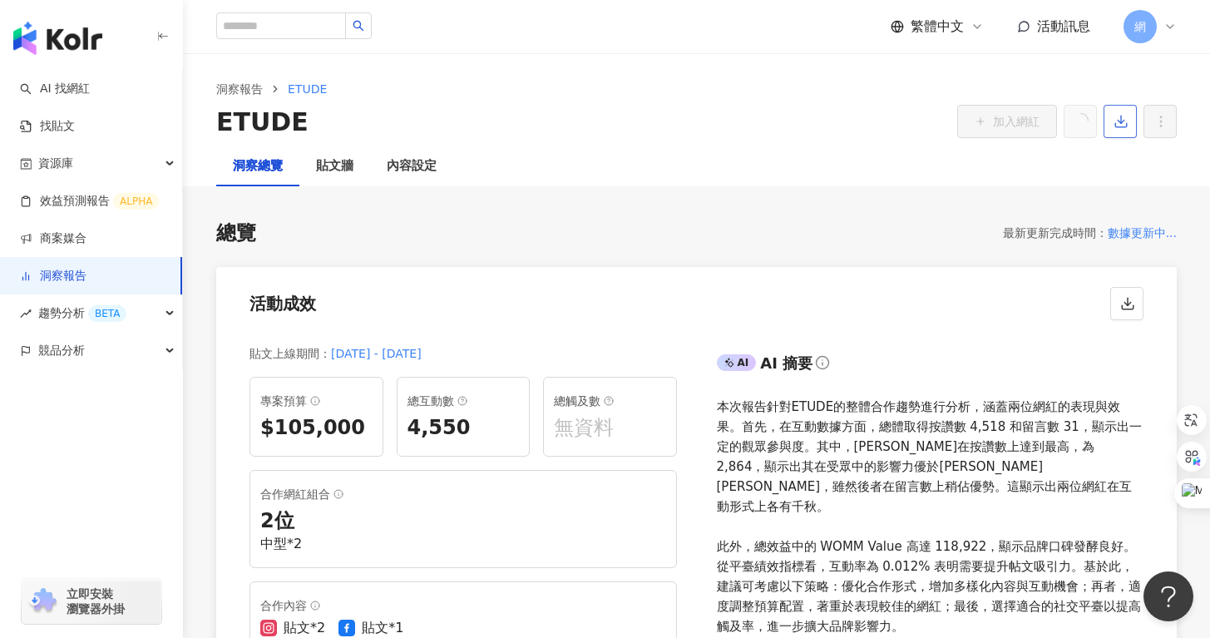
click at [1119, 109] on button "button" at bounding box center [1120, 121] width 33 height 33
click at [1126, 156] on span "匯出 PPT" at bounding box center [1146, 161] width 58 height 18
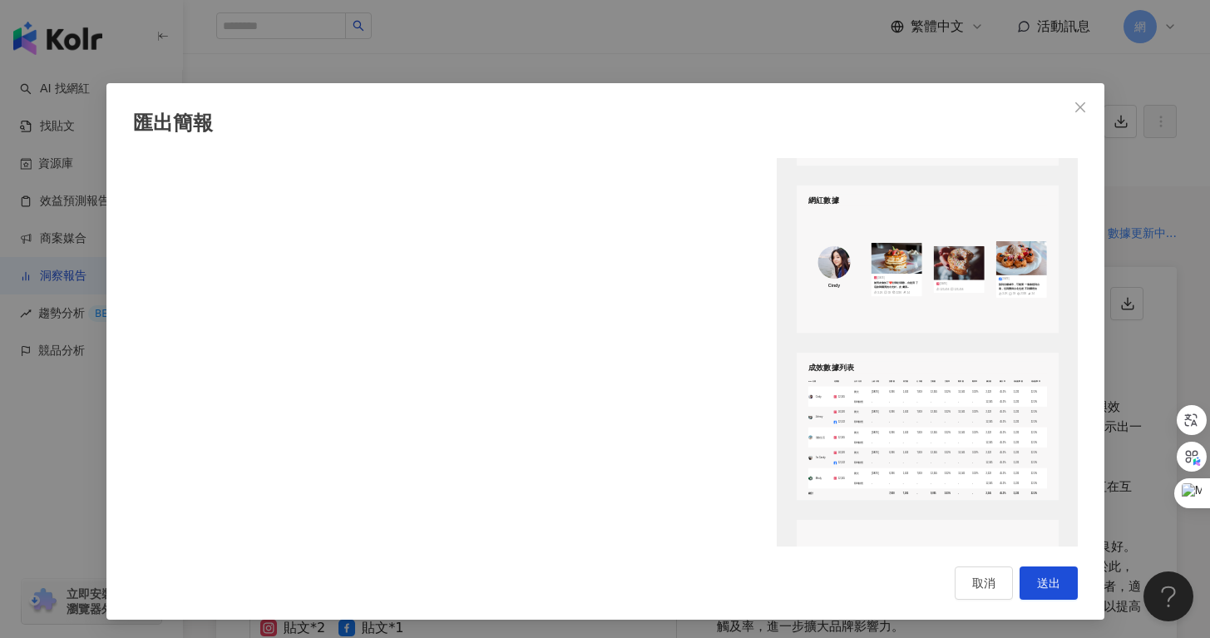
scroll to position [2182, 0]
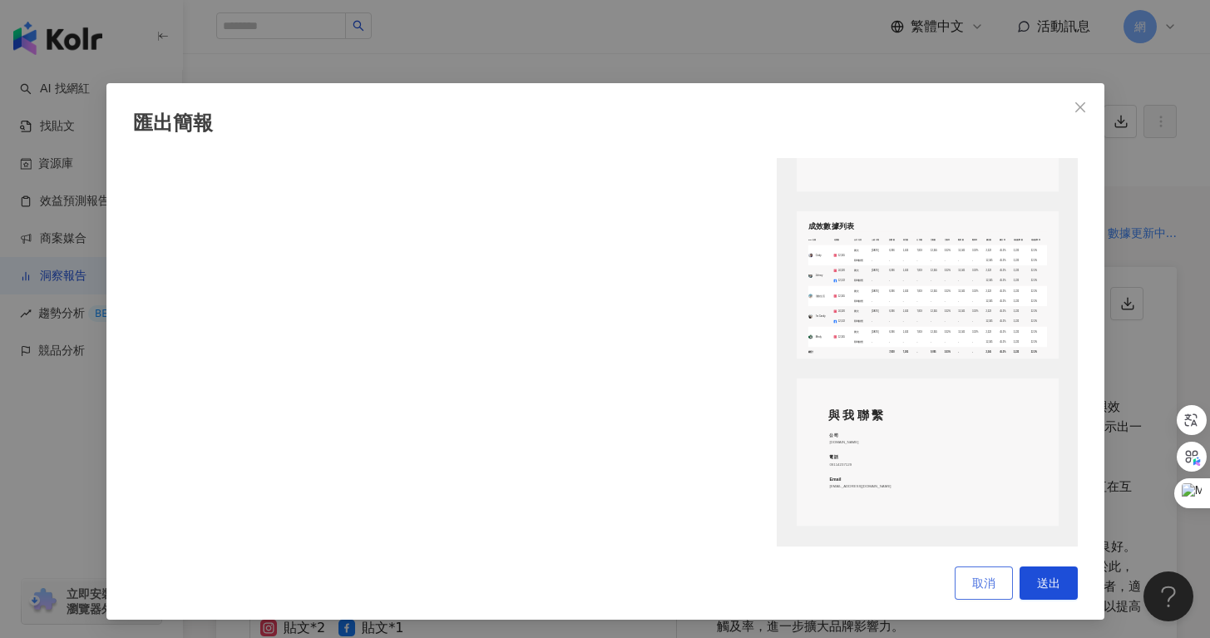
click at [978, 584] on span "取消" at bounding box center [983, 582] width 23 height 13
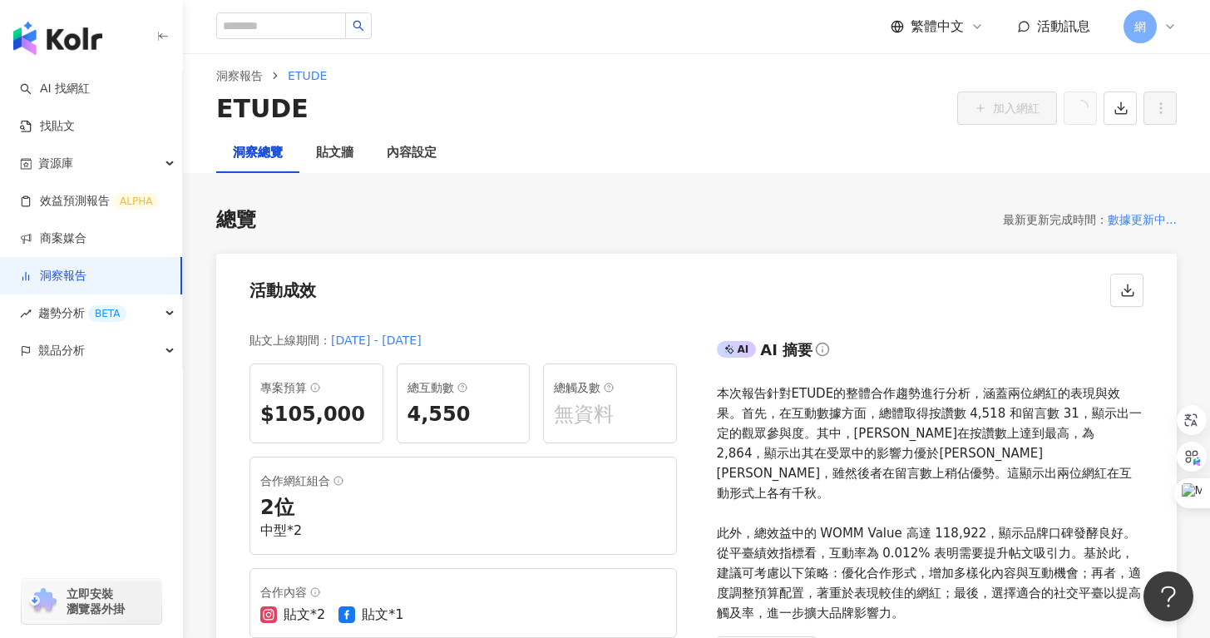
scroll to position [0, 0]
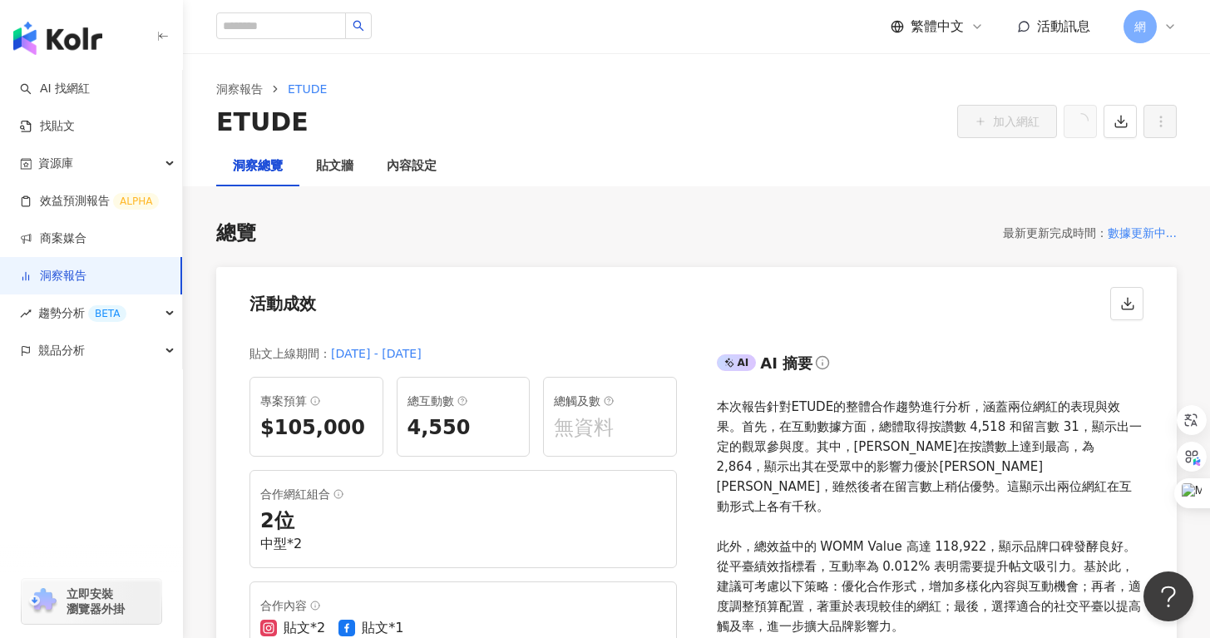
click at [800, 173] on div "洞察總覽 貼文牆 內容設定" at bounding box center [696, 166] width 1027 height 40
click at [86, 274] on link "洞察報告" at bounding box center [53, 276] width 67 height 17
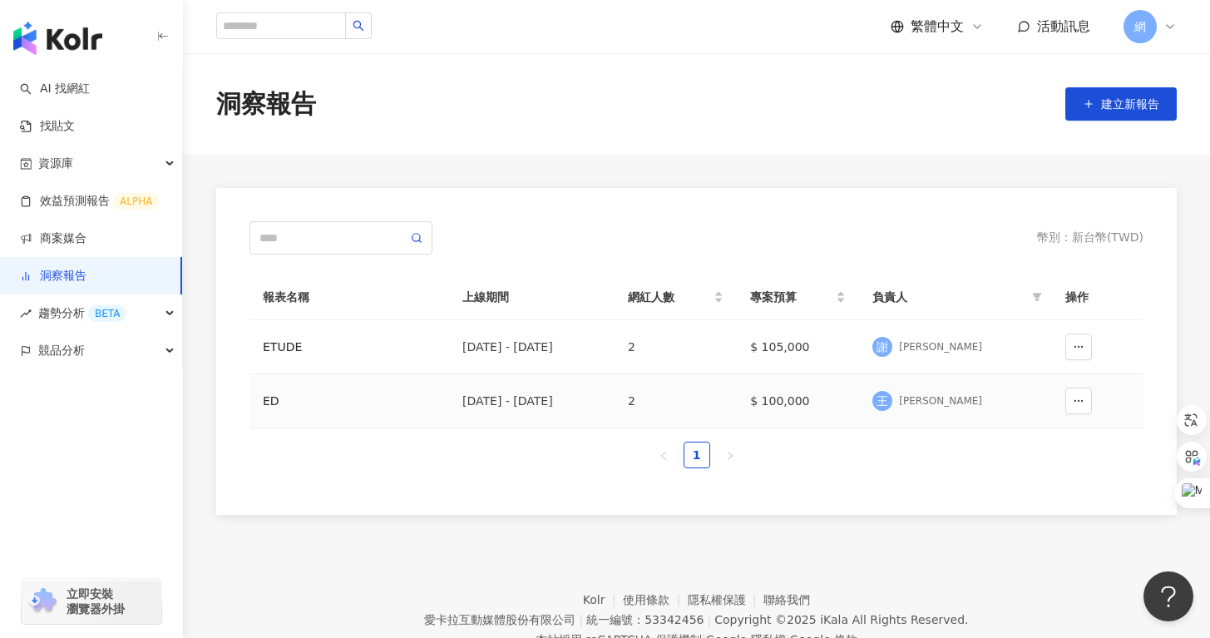
click at [473, 407] on div "[DATE] - [DATE]" at bounding box center [531, 401] width 139 height 18
click at [1043, 403] on td "王 [PERSON_NAME]" at bounding box center [955, 401] width 193 height 54
click at [1075, 401] on circle "button" at bounding box center [1075, 400] width 1 height 1
click at [812, 427] on td "$ 100,000" at bounding box center [798, 401] width 122 height 54
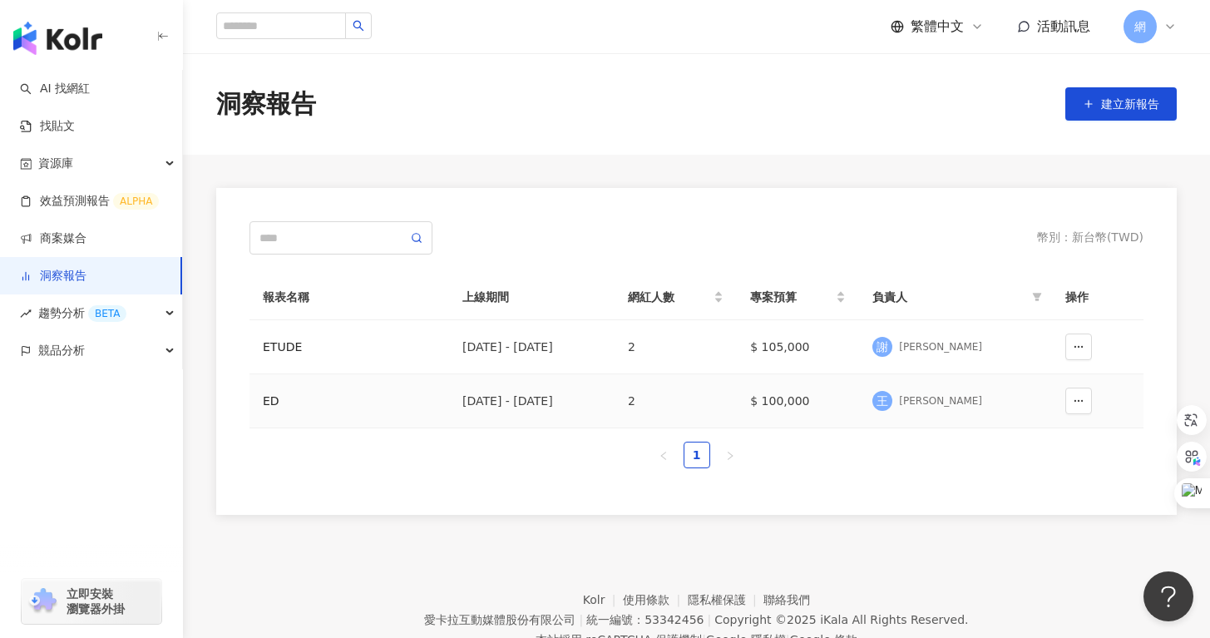
click at [702, 391] on td "2" at bounding box center [676, 401] width 122 height 54
click at [511, 393] on div "[DATE] - [DATE]" at bounding box center [531, 401] width 139 height 18
click at [269, 408] on div "ED" at bounding box center [349, 401] width 173 height 18
click at [679, 138] on div "洞察報告 建立新報告" at bounding box center [696, 103] width 1027 height 101
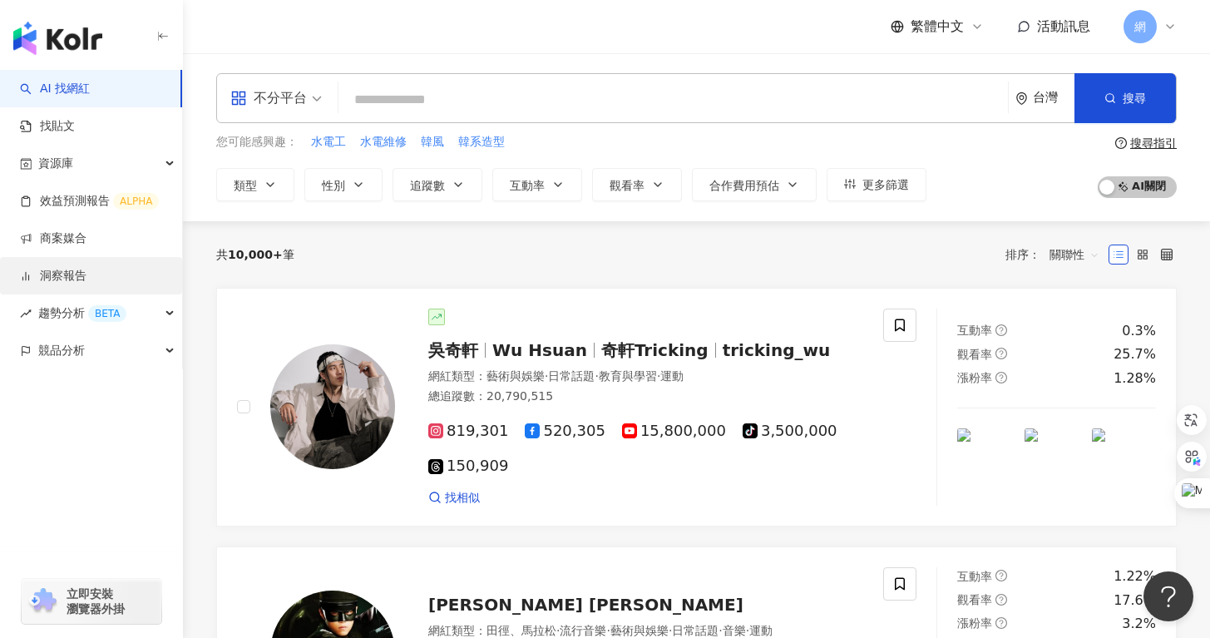
click at [86, 284] on link "洞察報告" at bounding box center [53, 276] width 67 height 17
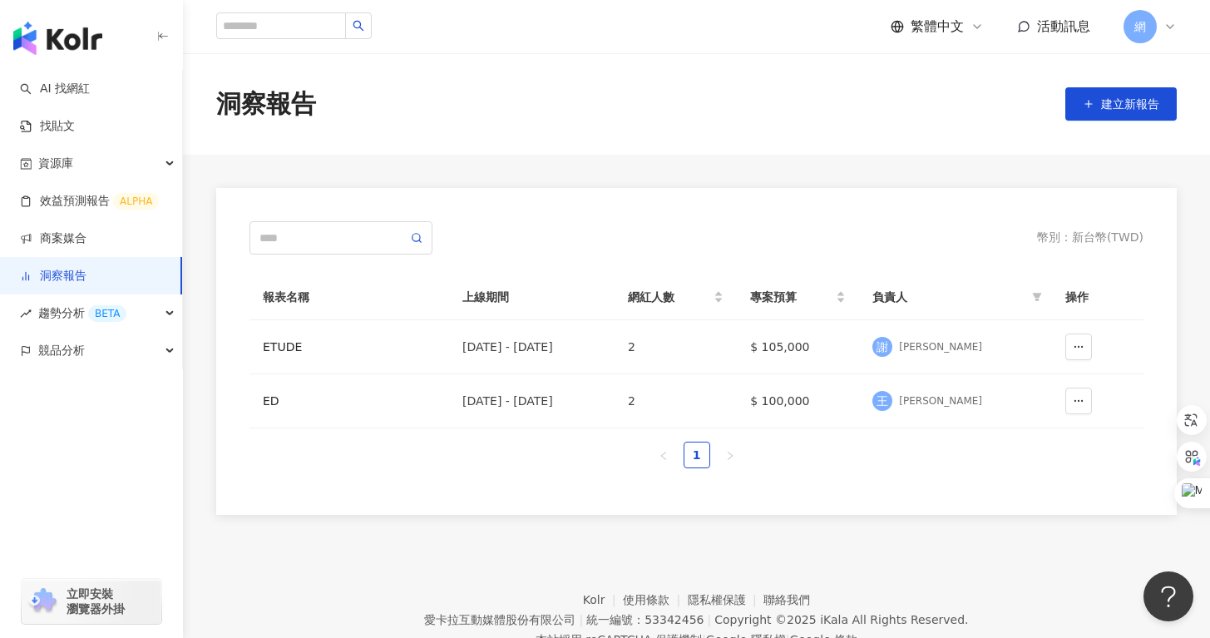
click at [86, 284] on link "洞察報告" at bounding box center [53, 276] width 67 height 17
click at [284, 343] on div "ETUDE" at bounding box center [349, 347] width 173 height 18
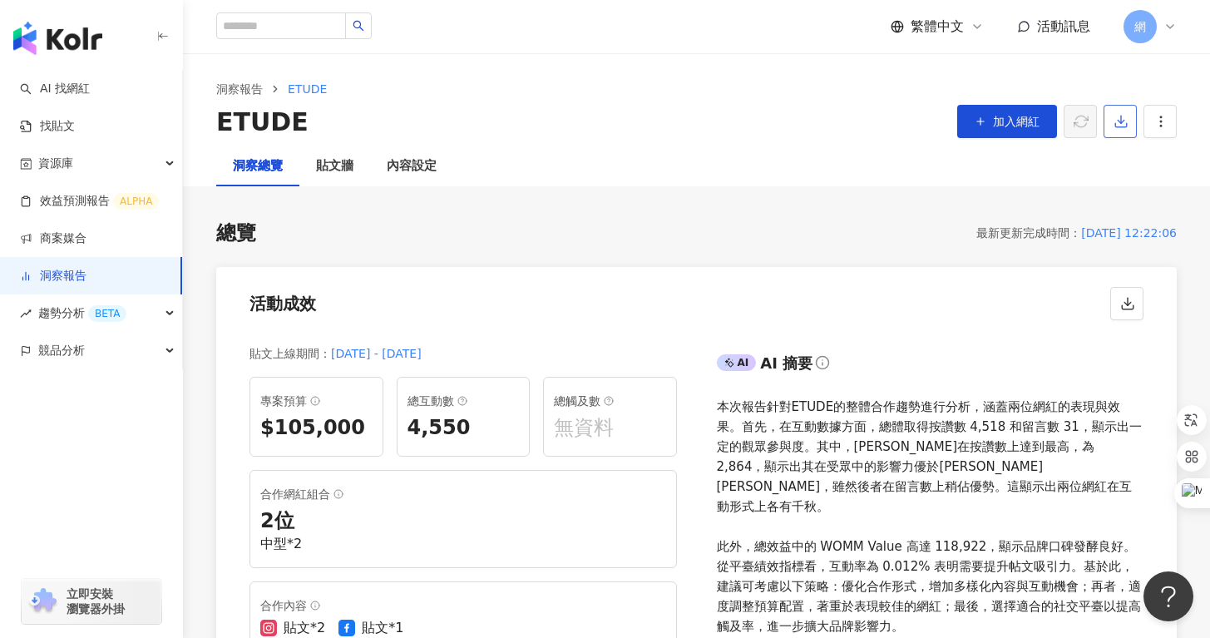
click at [1129, 123] on button "button" at bounding box center [1120, 121] width 33 height 33
click at [1134, 156] on span "匯出 PPT" at bounding box center [1146, 161] width 58 height 18
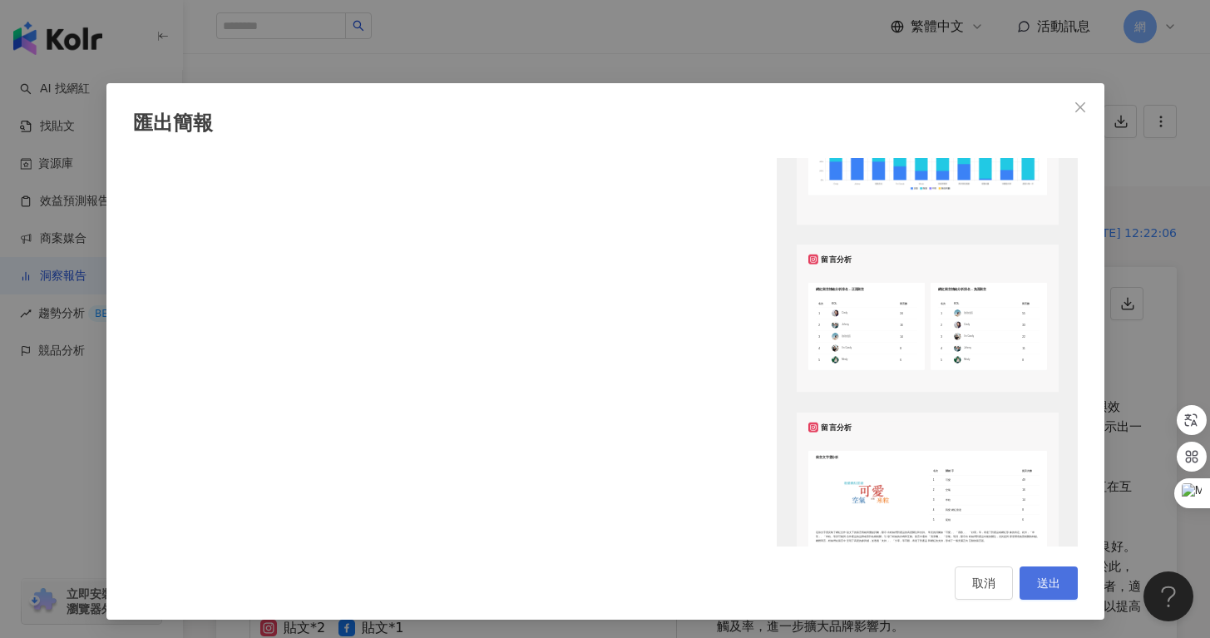
scroll to position [1827, 0]
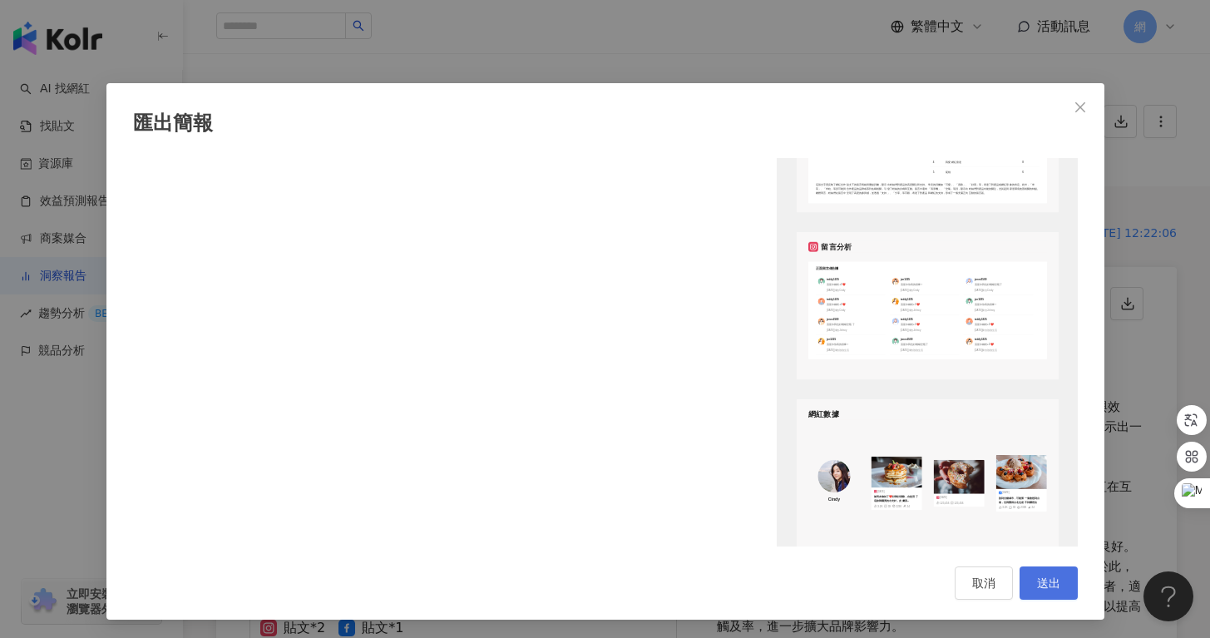
click at [1062, 571] on button "送出" at bounding box center [1049, 582] width 58 height 33
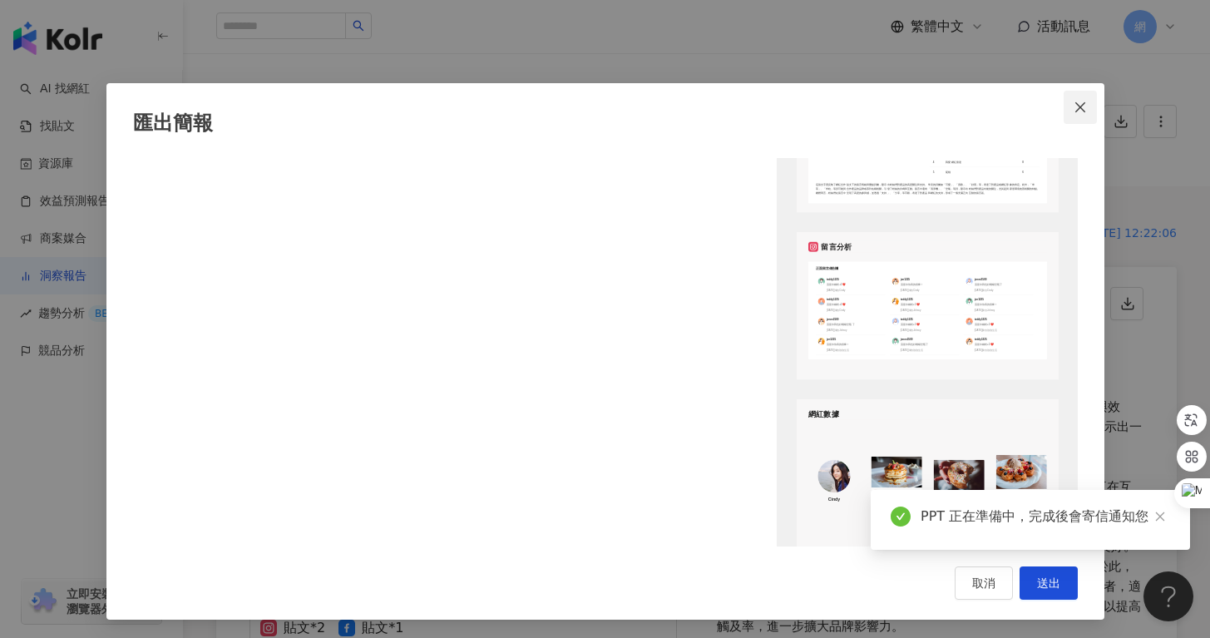
click at [1075, 105] on icon "close" at bounding box center [1080, 106] width 10 height 10
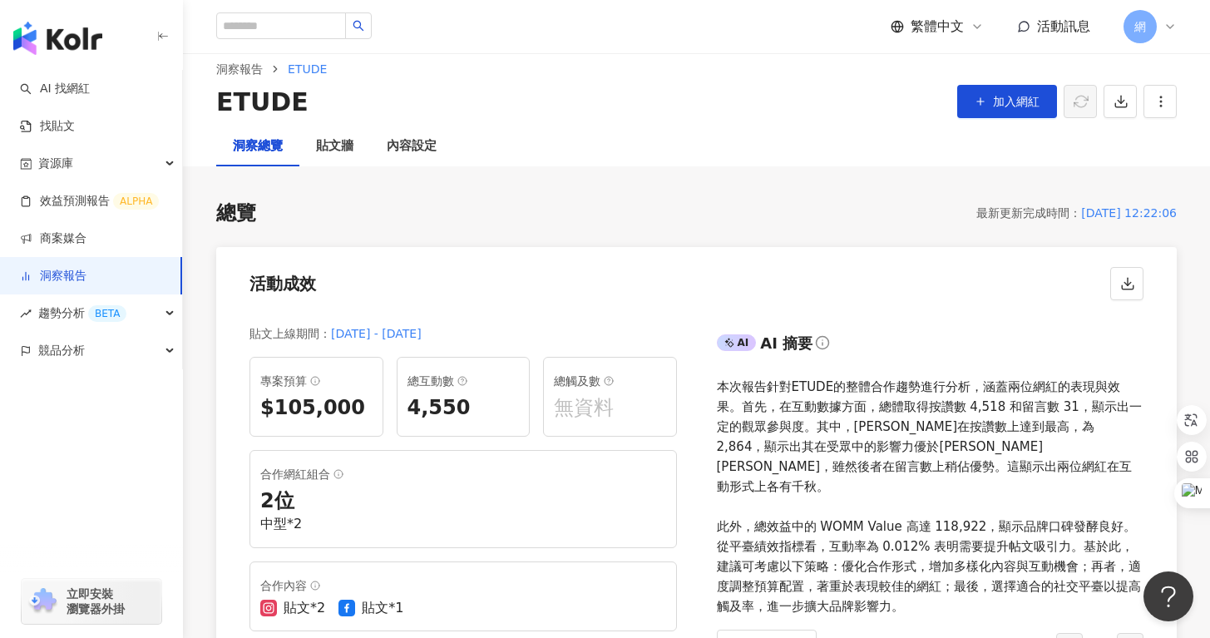
scroll to position [0, 0]
